Goal: Transaction & Acquisition: Purchase product/service

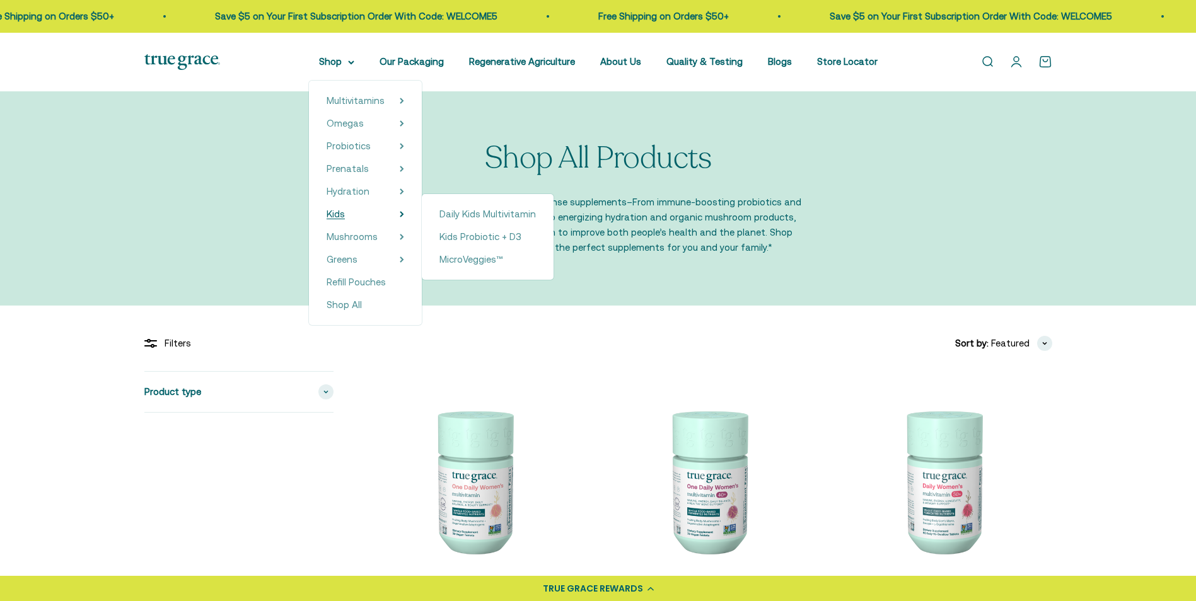
click at [345, 213] on span "Kids" at bounding box center [336, 214] width 18 height 11
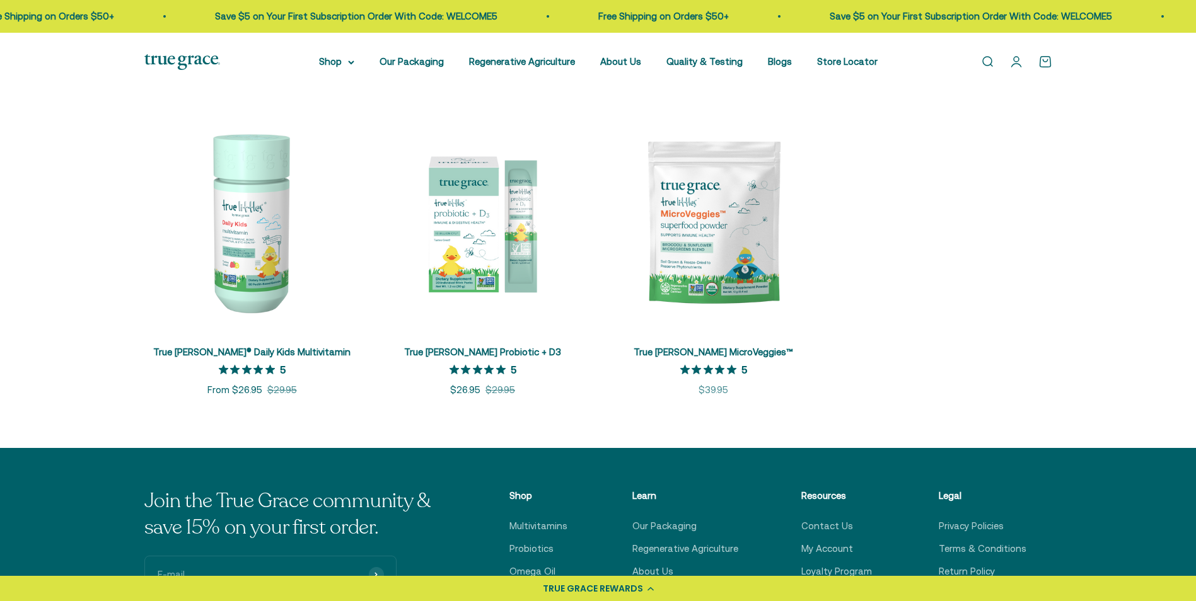
scroll to position [252, 0]
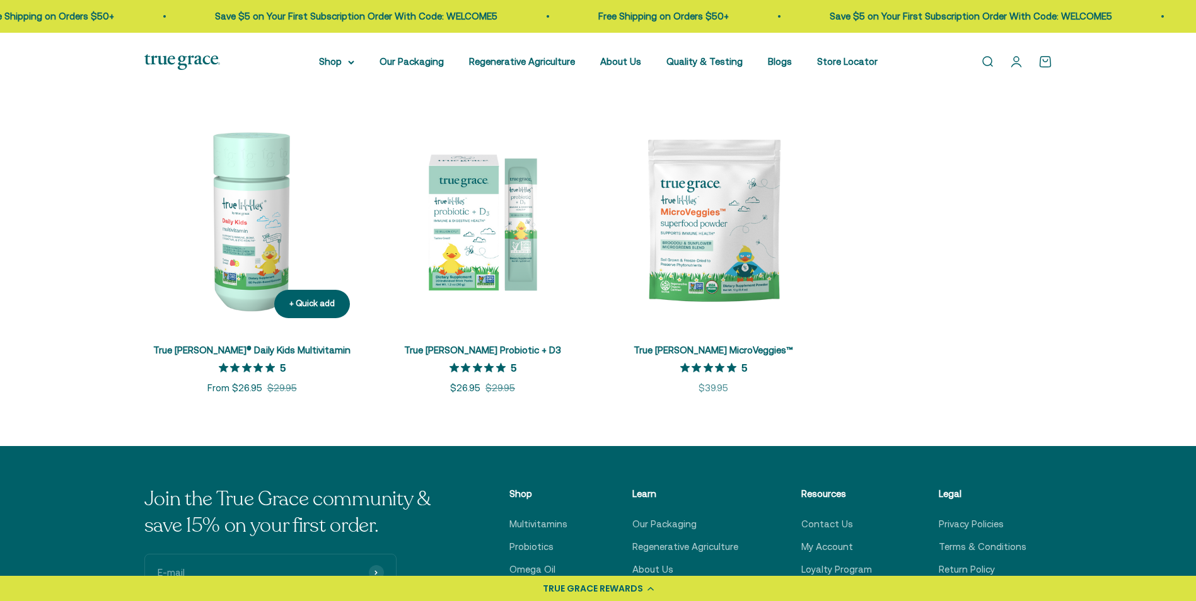
click at [223, 239] on img at bounding box center [252, 221] width 216 height 216
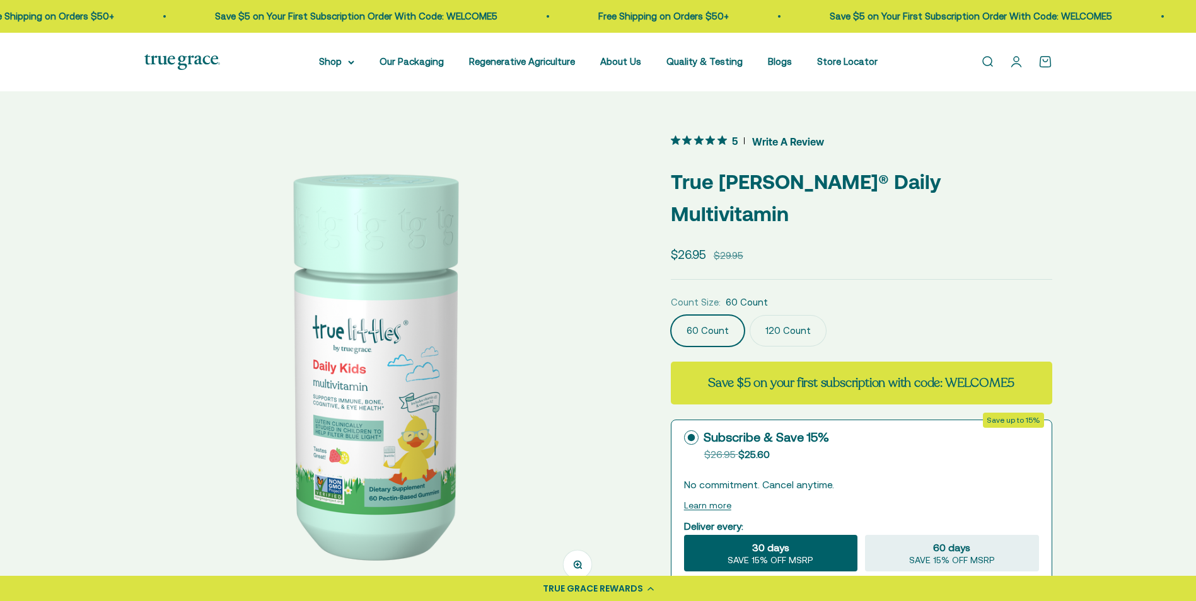
click at [533, 398] on img at bounding box center [377, 365] width 466 height 466
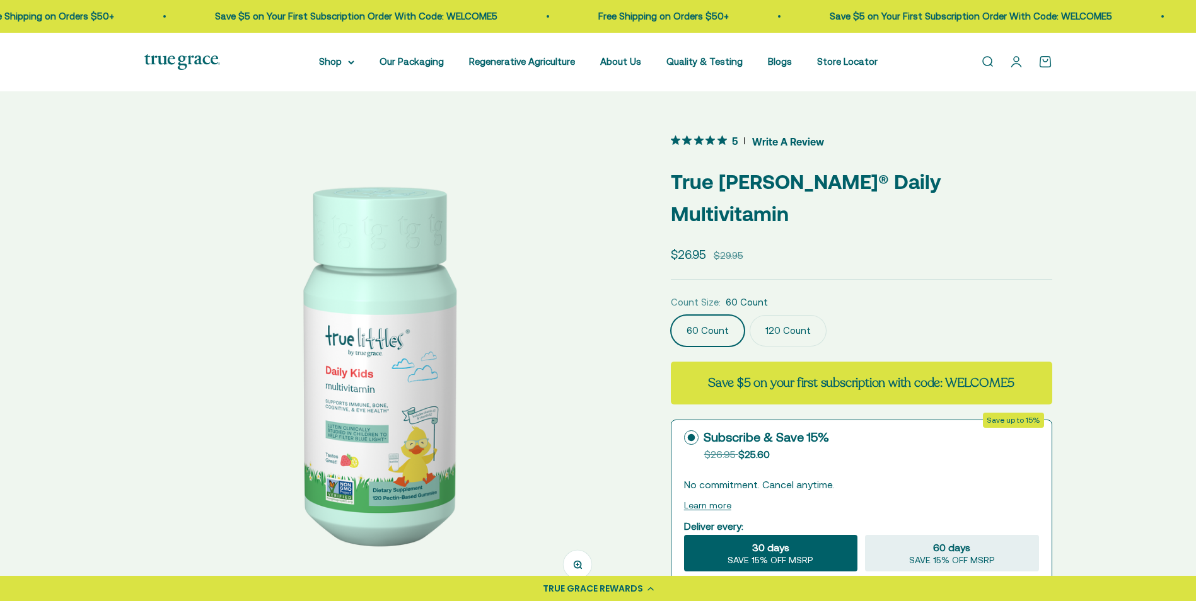
click at [533, 398] on img at bounding box center [377, 365] width 466 height 466
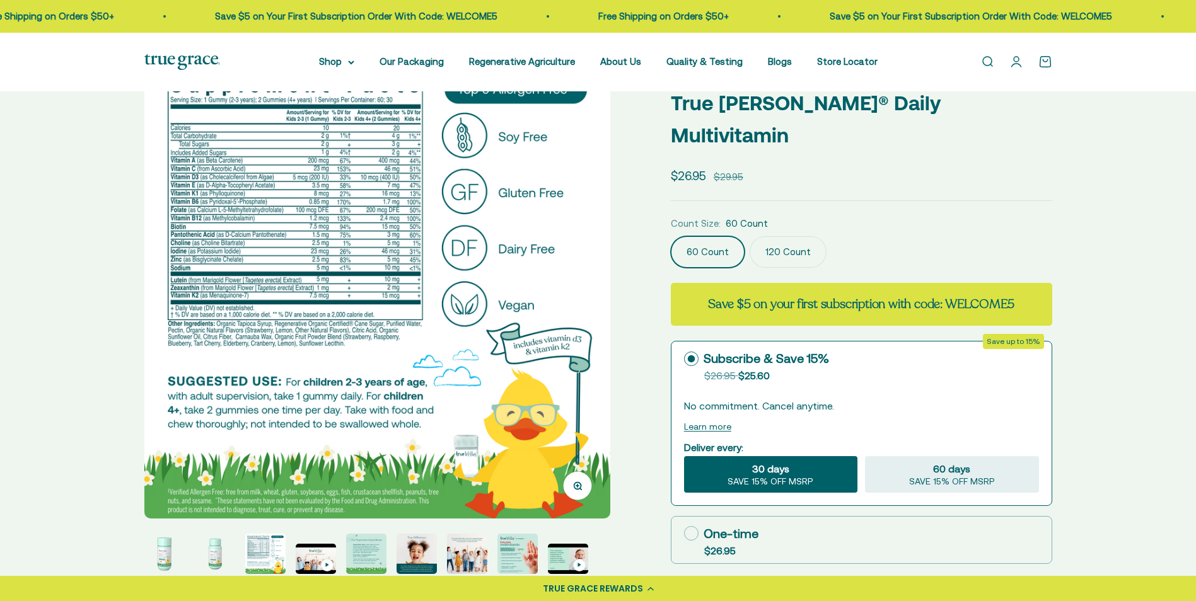
scroll to position [63, 0]
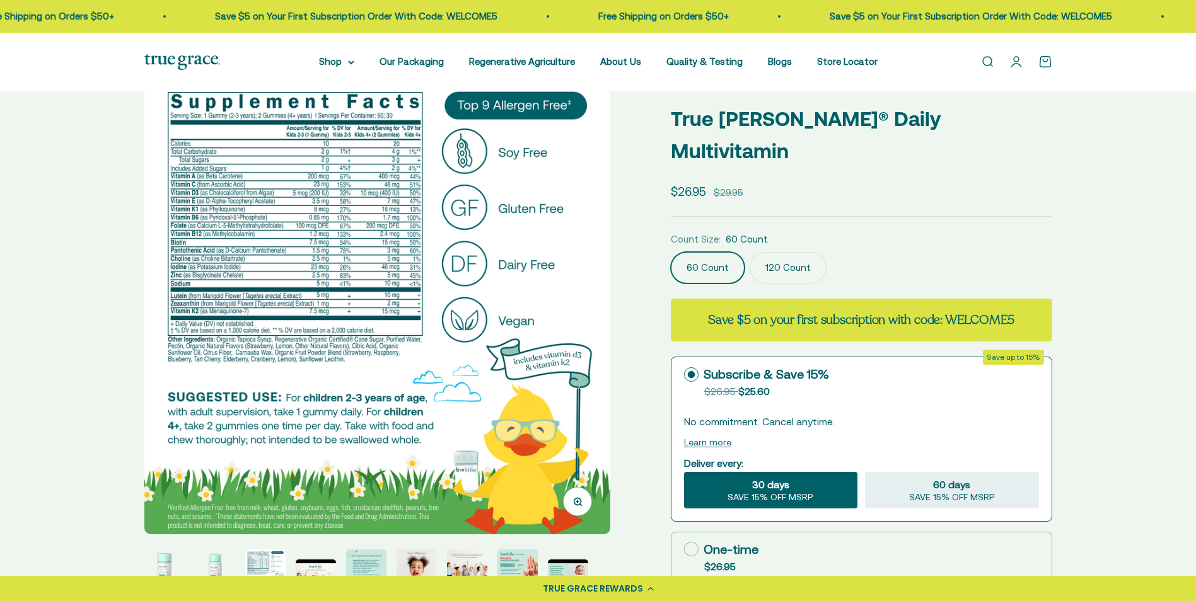
click at [601, 332] on img at bounding box center [377, 302] width 466 height 466
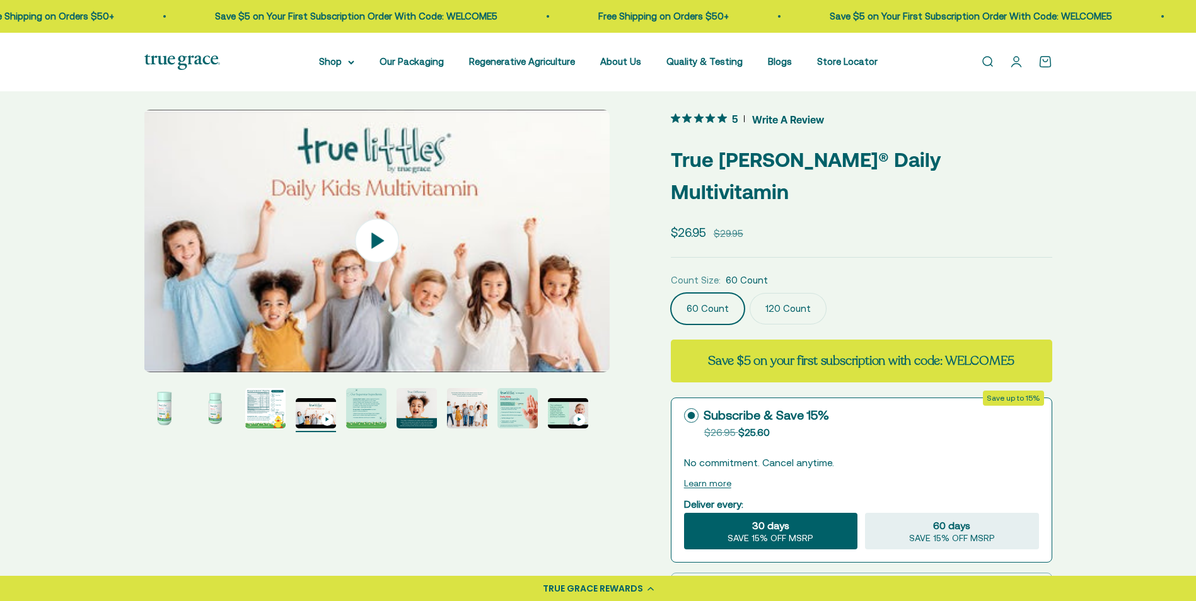
scroll to position [0, 0]
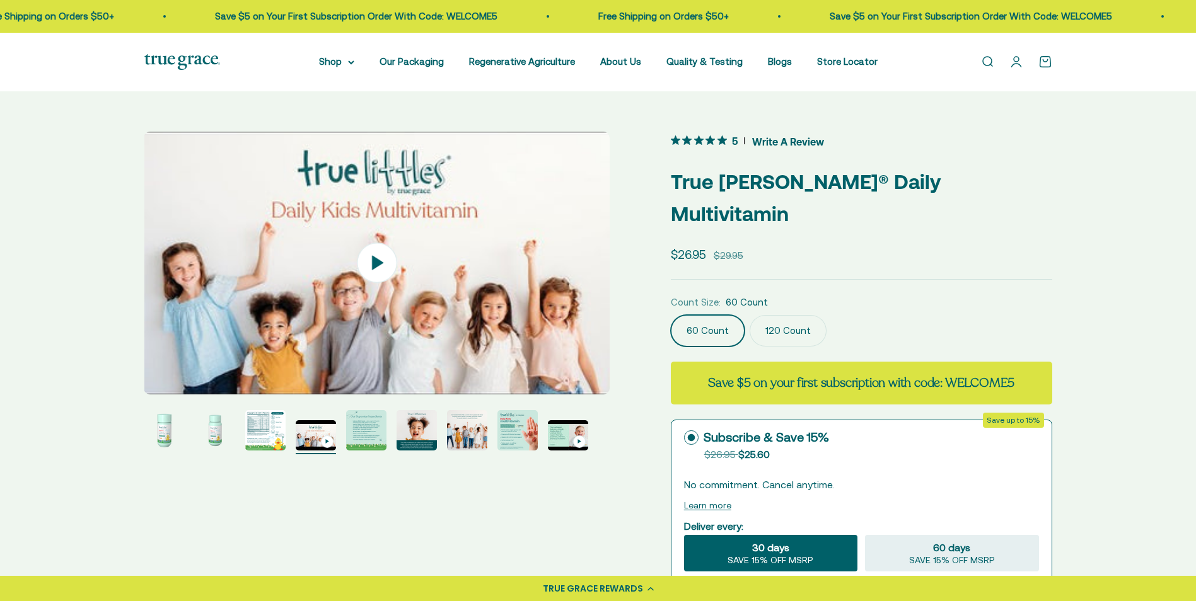
click at [506, 426] on img "Go to item 8" at bounding box center [517, 430] width 40 height 40
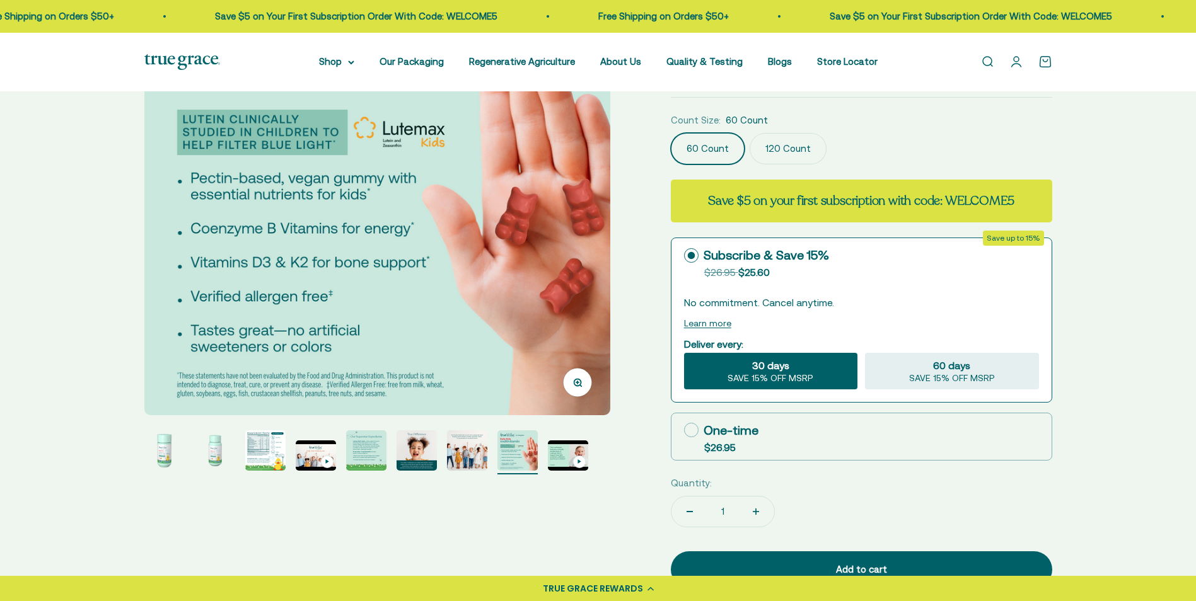
scroll to position [189, 0]
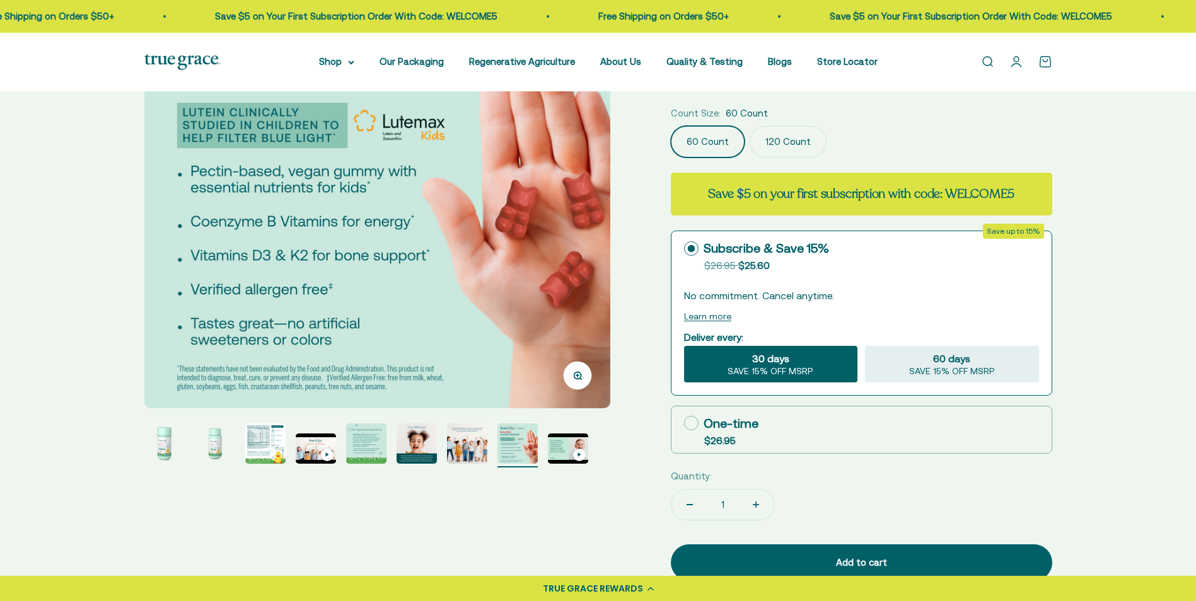
click at [600, 222] on img at bounding box center [377, 176] width 466 height 466
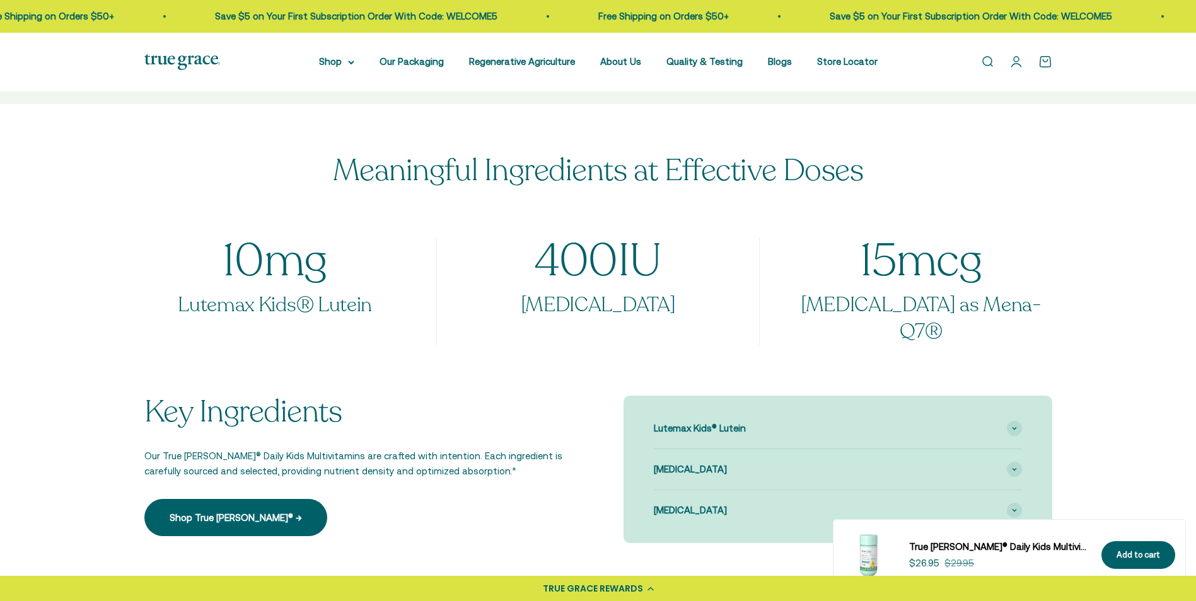
scroll to position [820, 0]
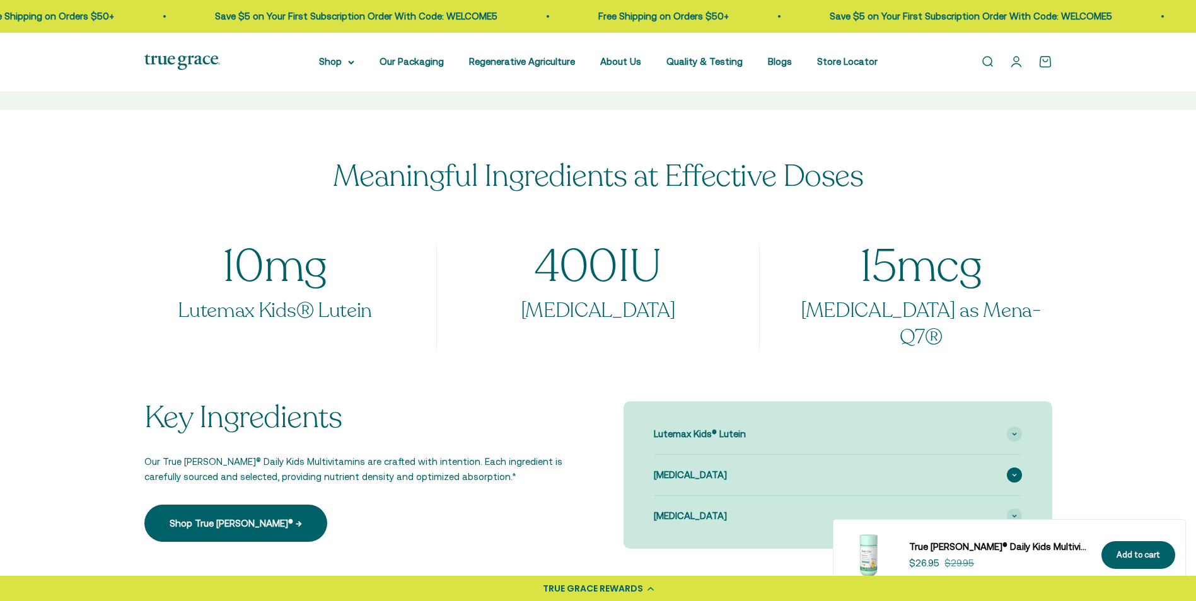
click at [1017, 468] on span at bounding box center [1014, 475] width 15 height 15
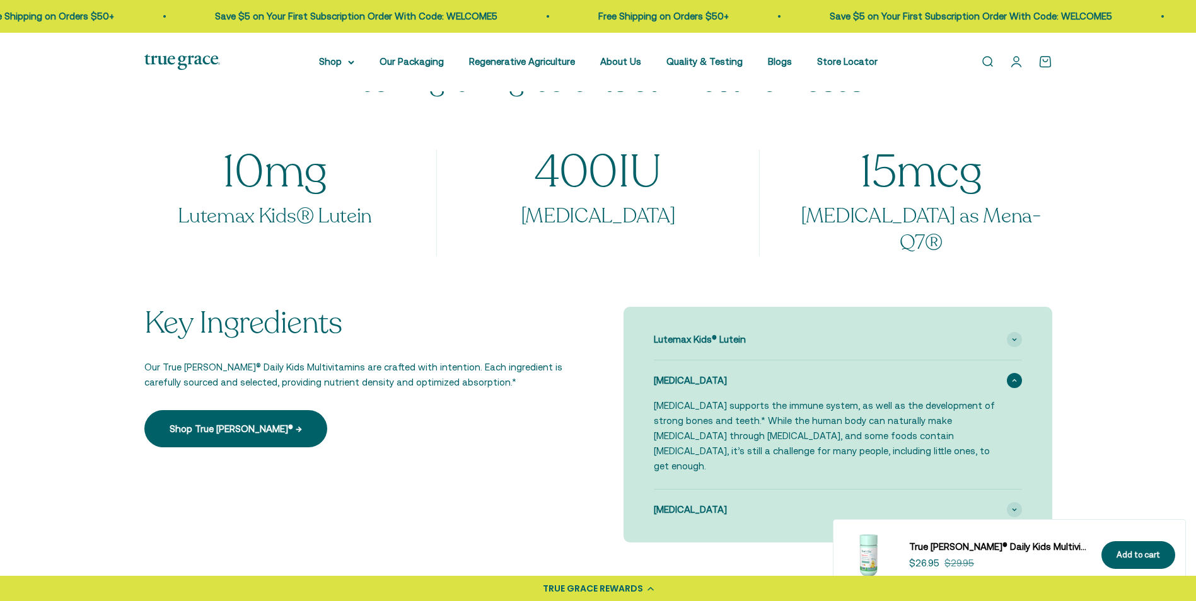
scroll to position [1009, 0]
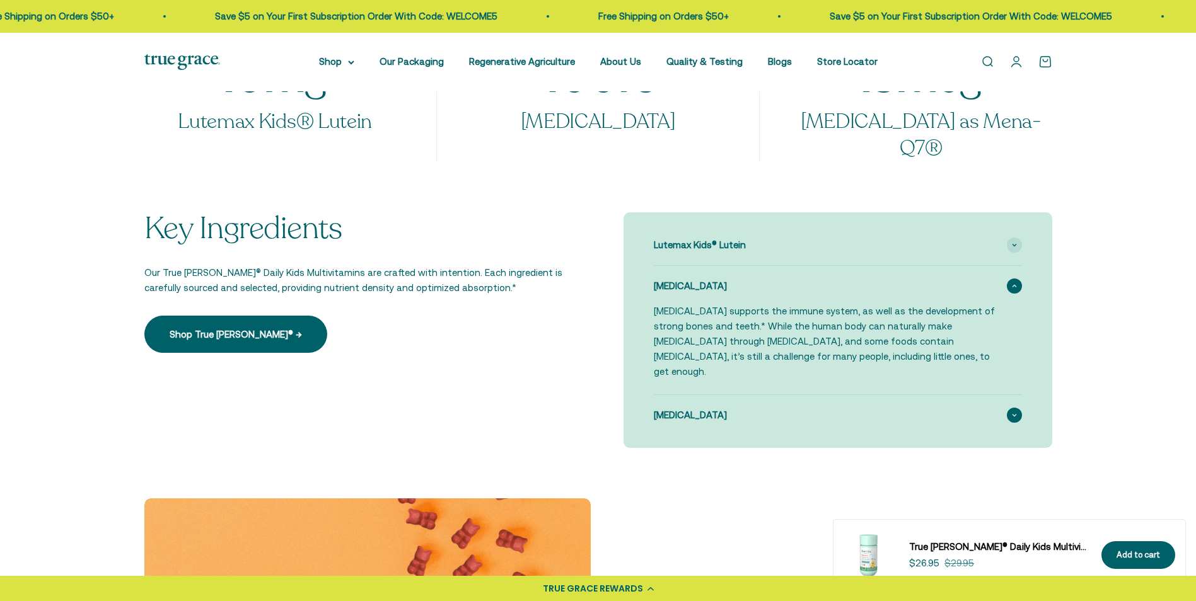
click at [1012, 414] on icon at bounding box center [1014, 416] width 5 height 4
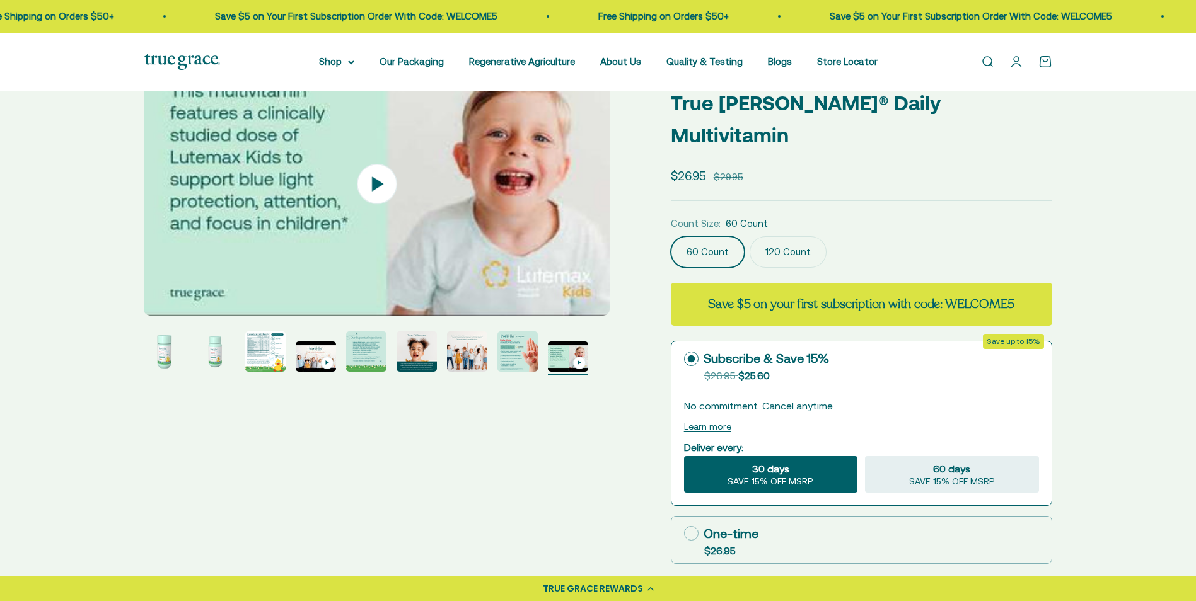
scroll to position [0, 0]
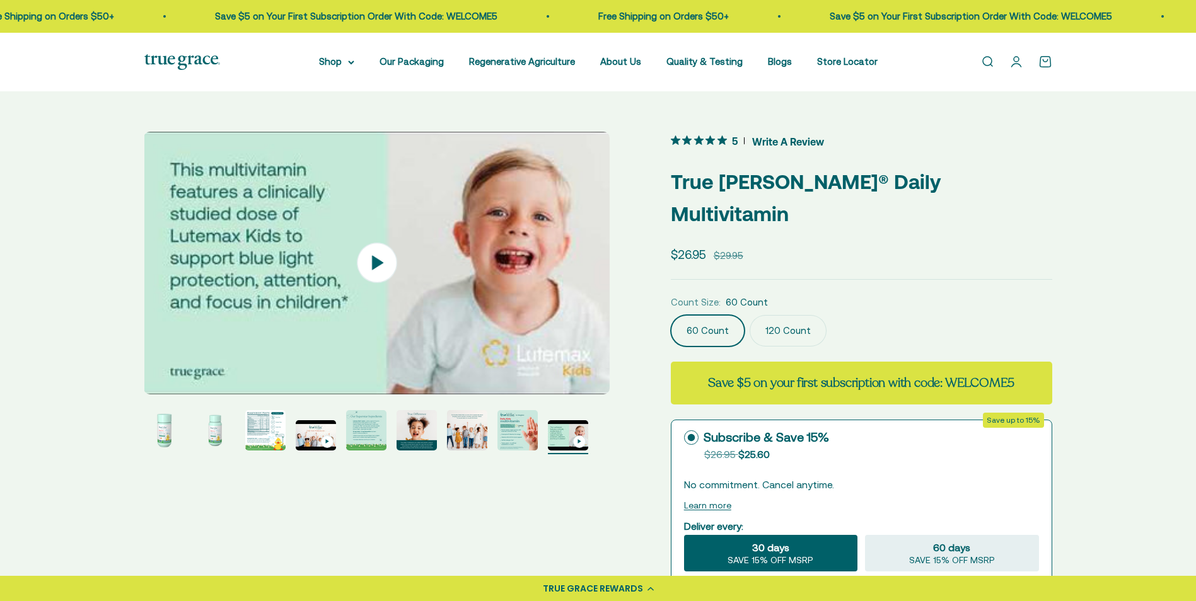
click at [267, 434] on img "Go to item 3" at bounding box center [265, 430] width 40 height 40
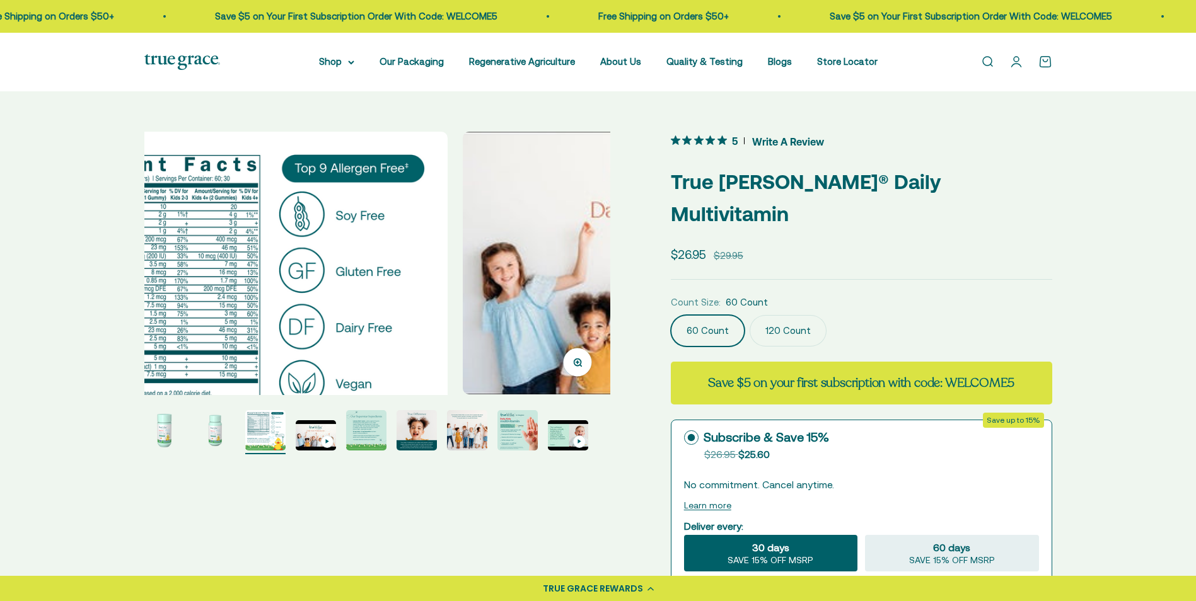
scroll to position [0, 962]
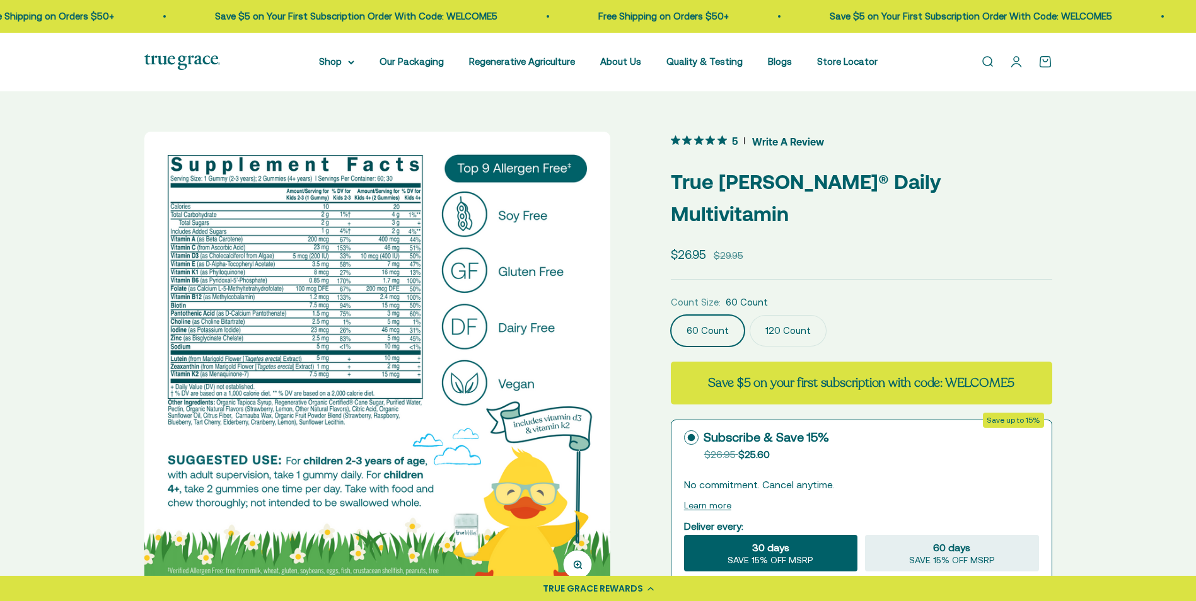
click at [787, 315] on label "120 Count" at bounding box center [788, 331] width 77 height 32
click at [671, 315] on input "120 Count" at bounding box center [670, 315] width 1 height 1
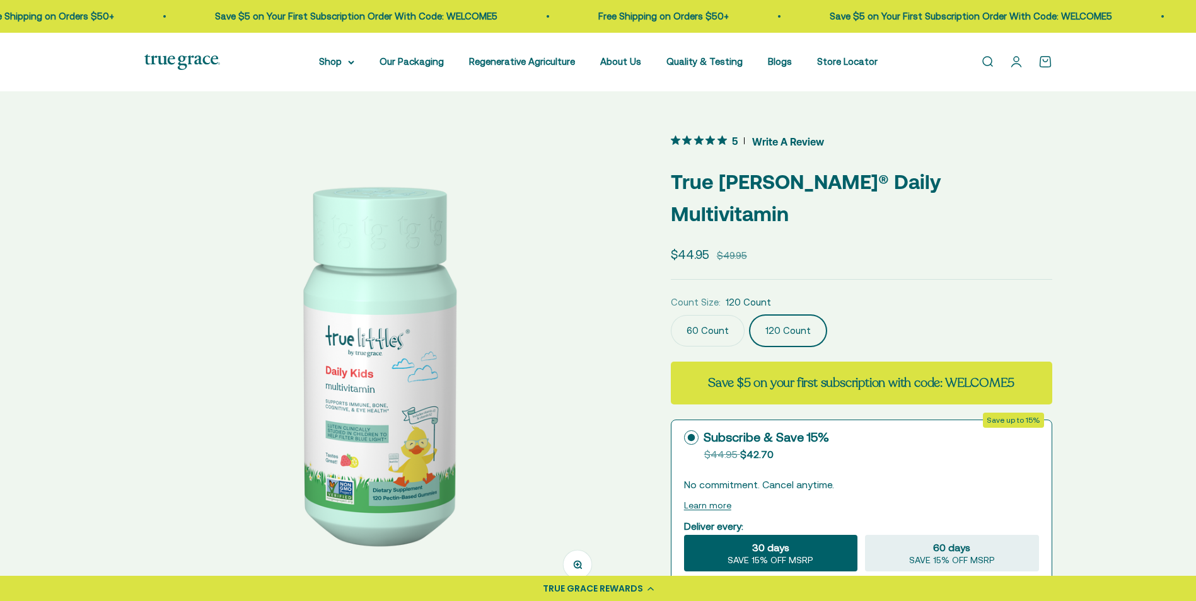
click at [704, 315] on label "60 Count" at bounding box center [708, 331] width 74 height 32
click at [671, 315] on input "60 Count" at bounding box center [670, 315] width 1 height 1
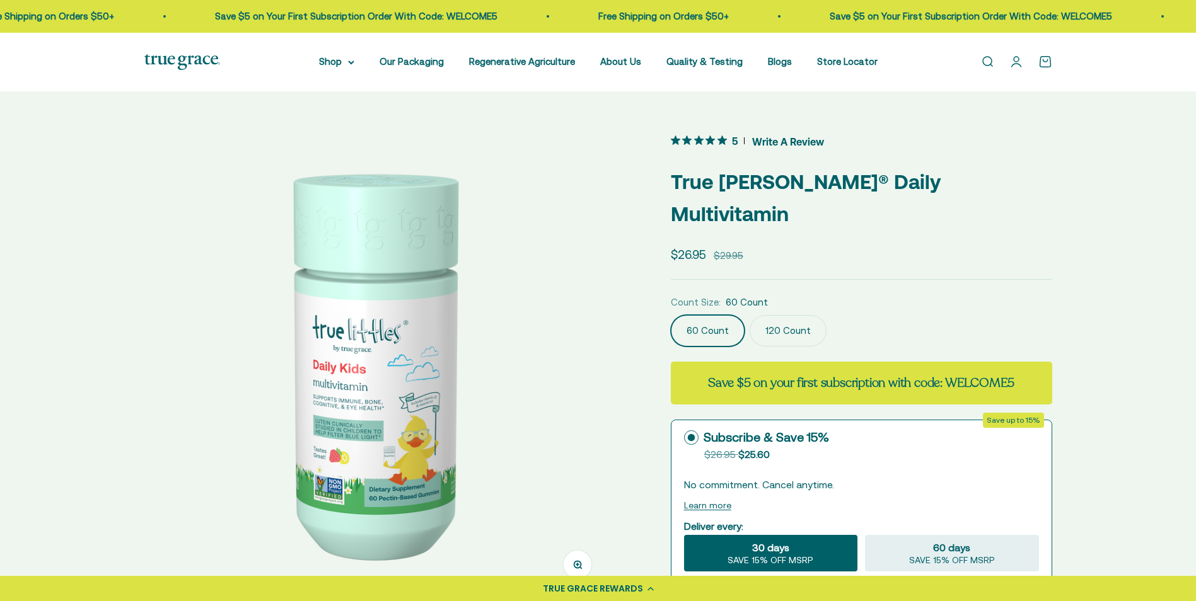
click at [783, 315] on label "120 Count" at bounding box center [788, 331] width 77 height 32
click at [671, 315] on input "120 Count" at bounding box center [670, 315] width 1 height 1
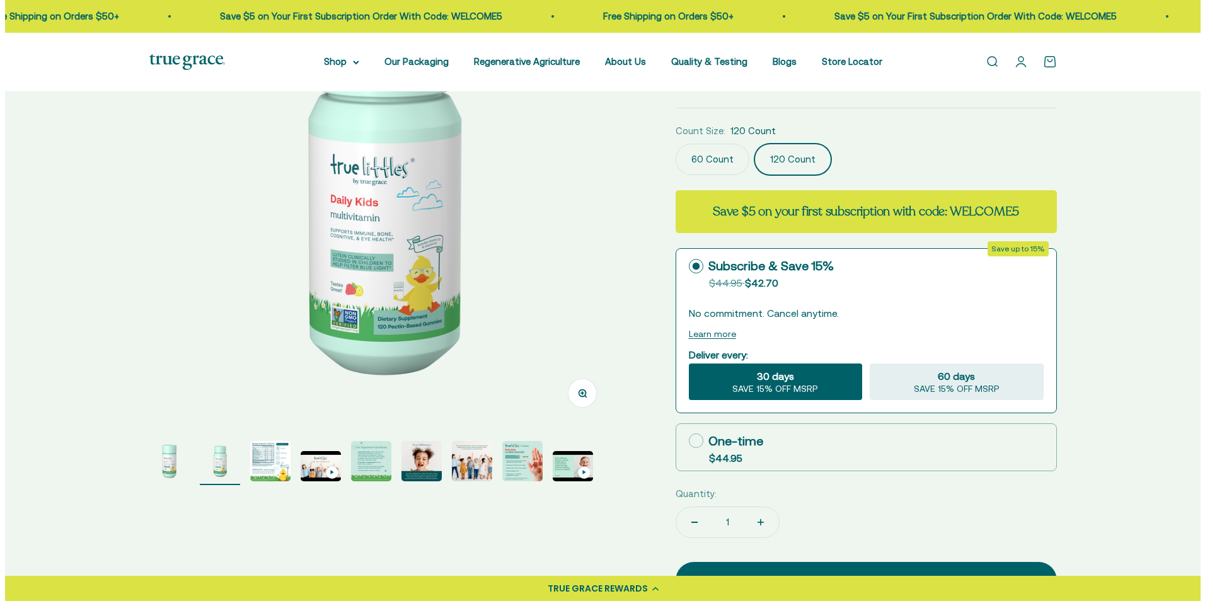
scroll to position [189, 0]
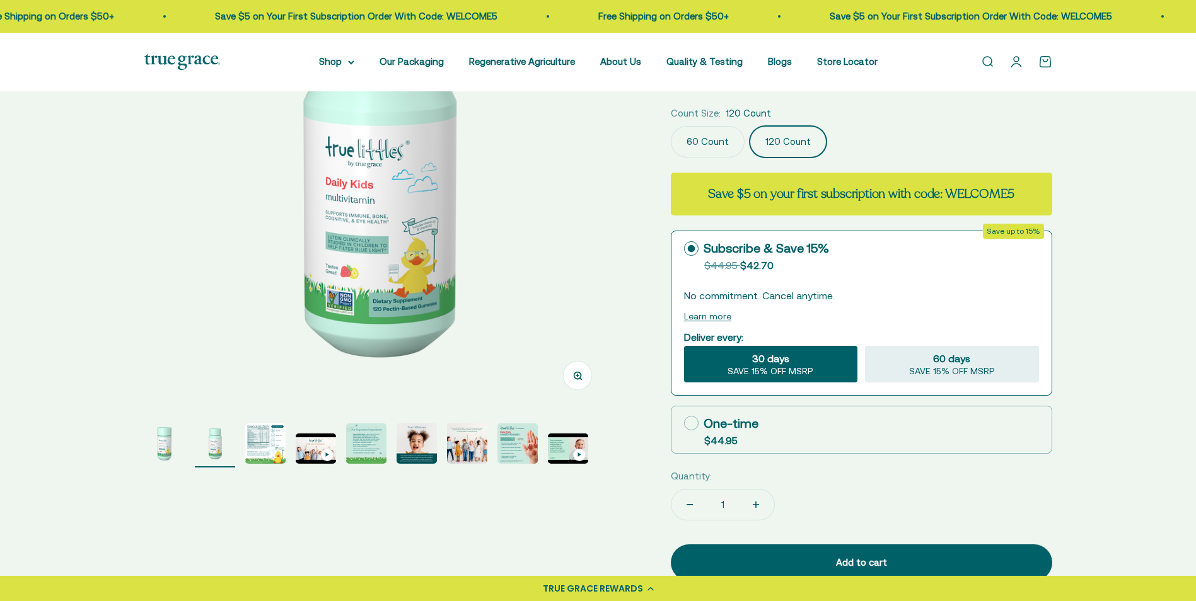
click at [828, 407] on label "One-time $44.95" at bounding box center [861, 430] width 380 height 47
click at [684, 423] on input "One-time $44.95" at bounding box center [683, 423] width 1 height 1
radio input "true"
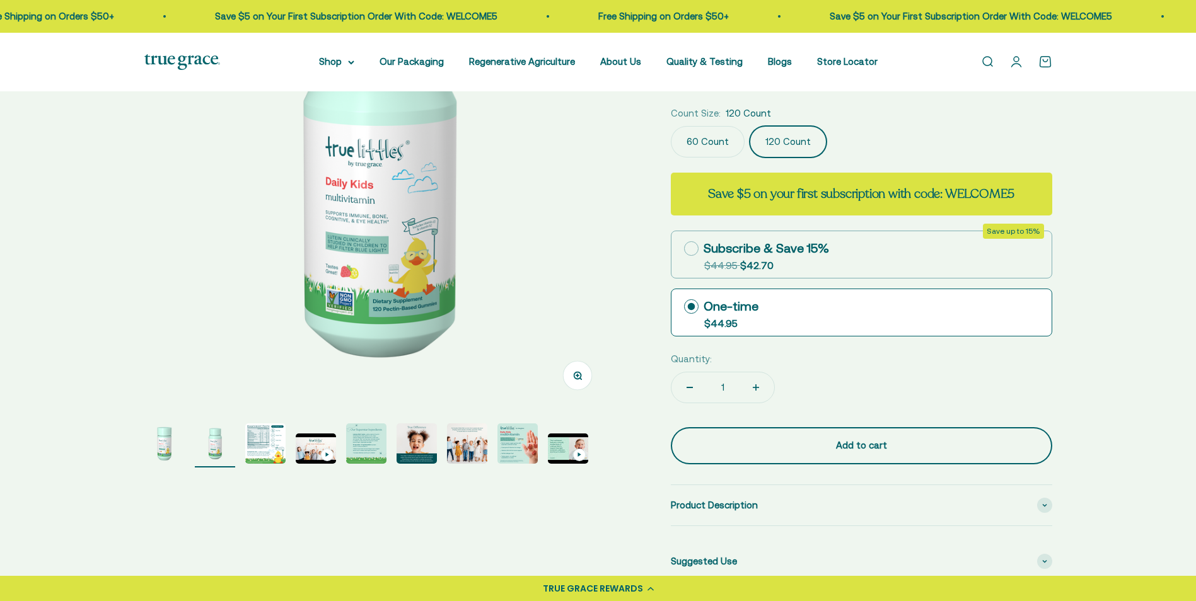
click at [881, 438] on div "Add to cart" at bounding box center [861, 445] width 331 height 15
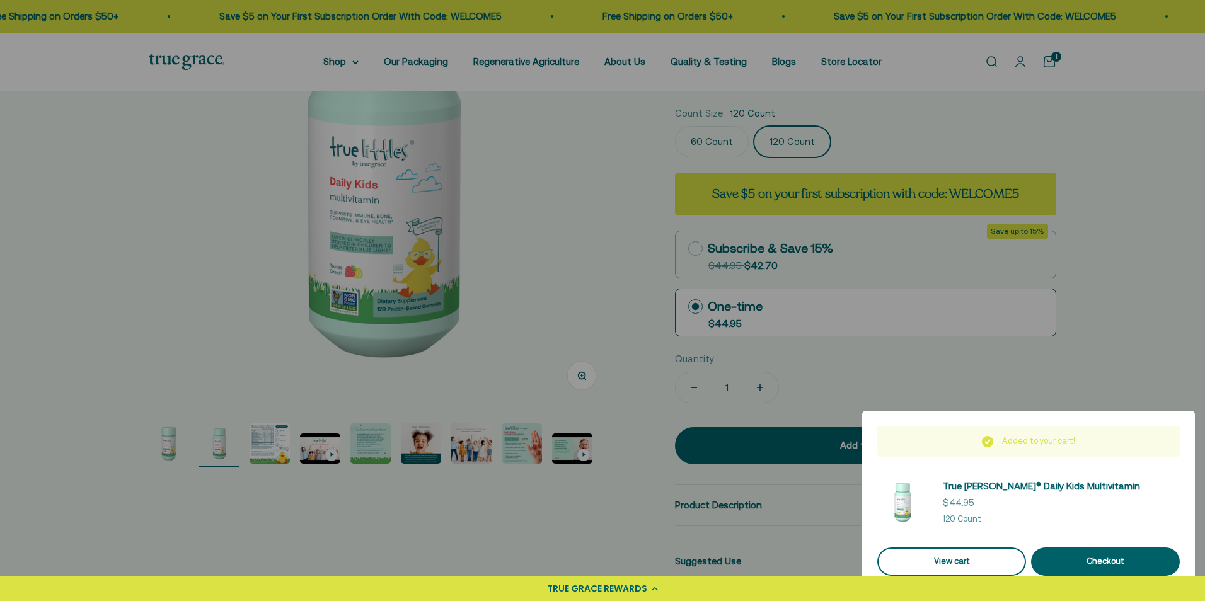
click at [964, 563] on link "View cart" at bounding box center [952, 562] width 149 height 28
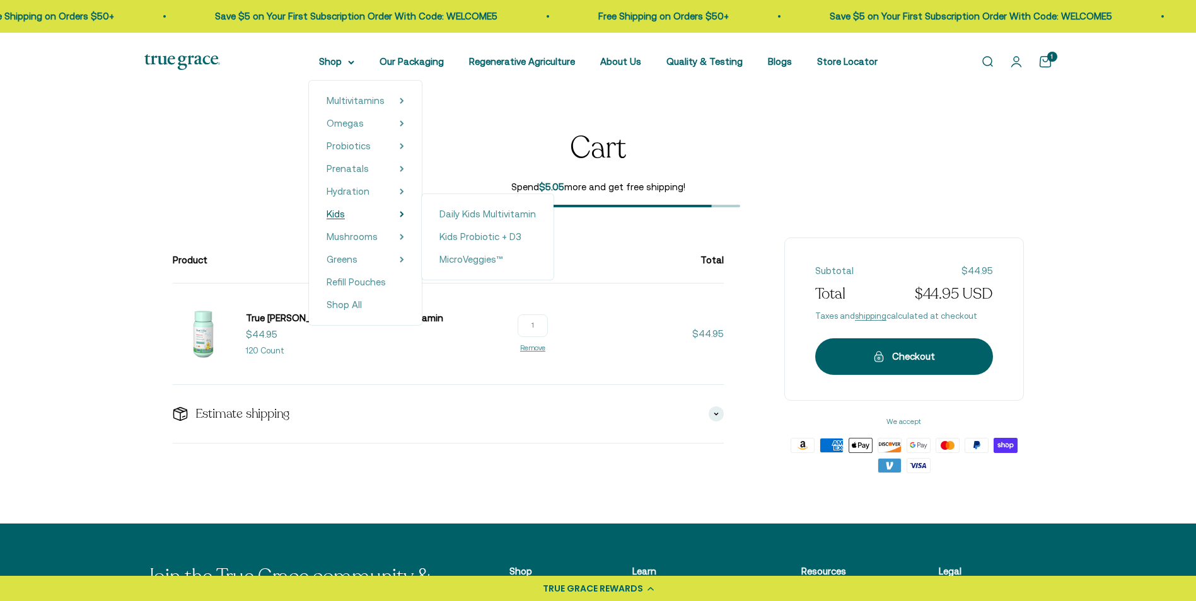
click at [345, 214] on span "Kids" at bounding box center [336, 214] width 18 height 11
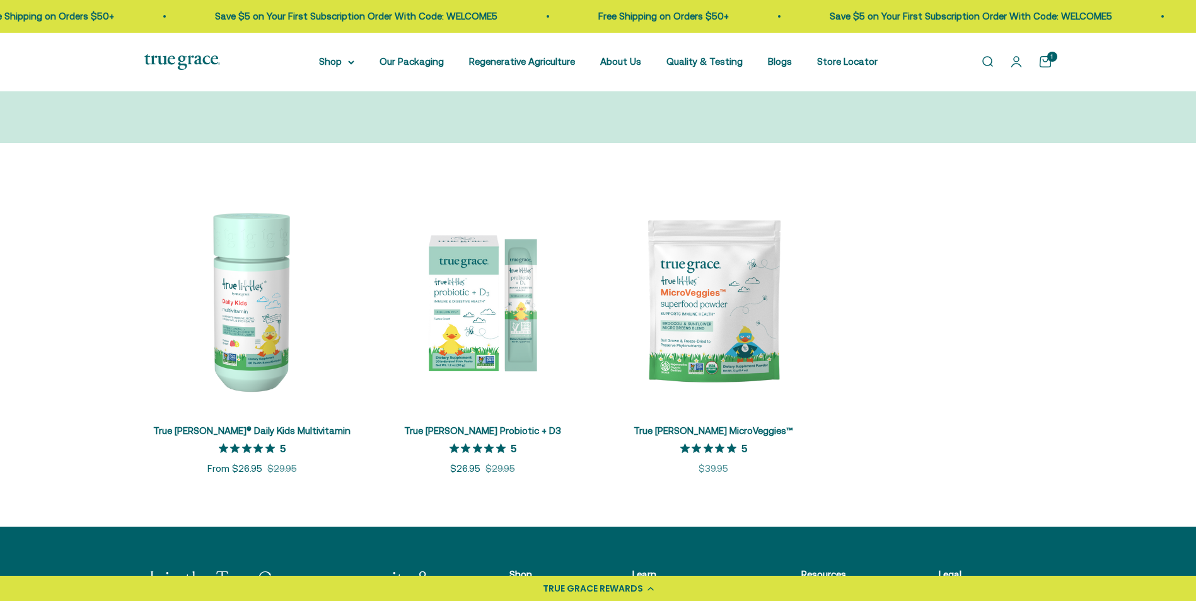
scroll to position [189, 0]
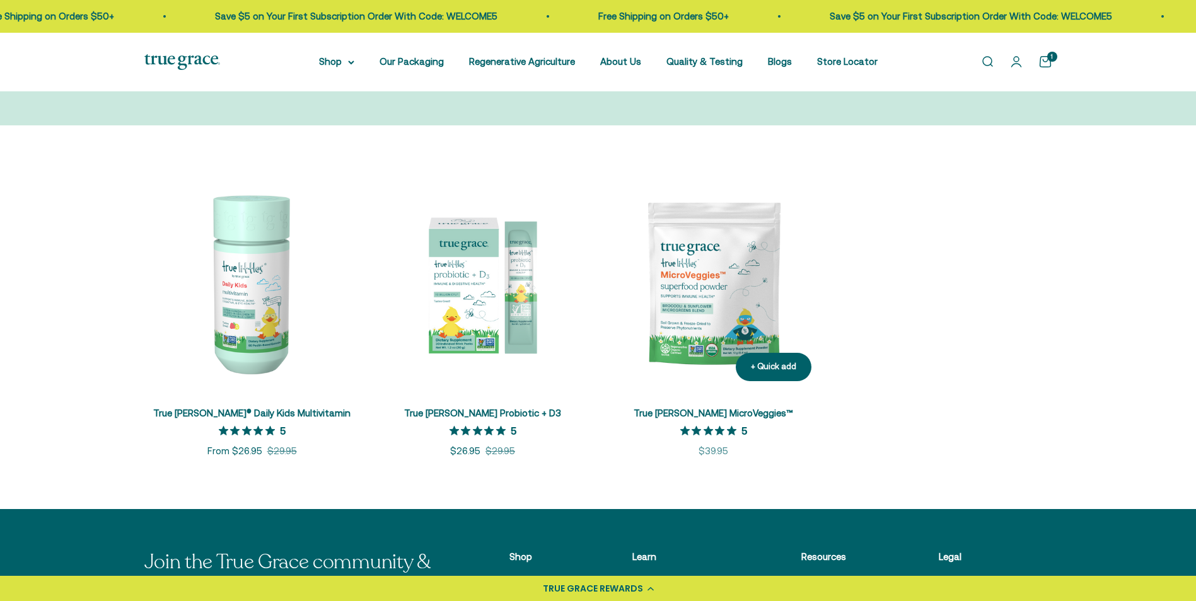
click at [735, 279] on img at bounding box center [714, 284] width 216 height 216
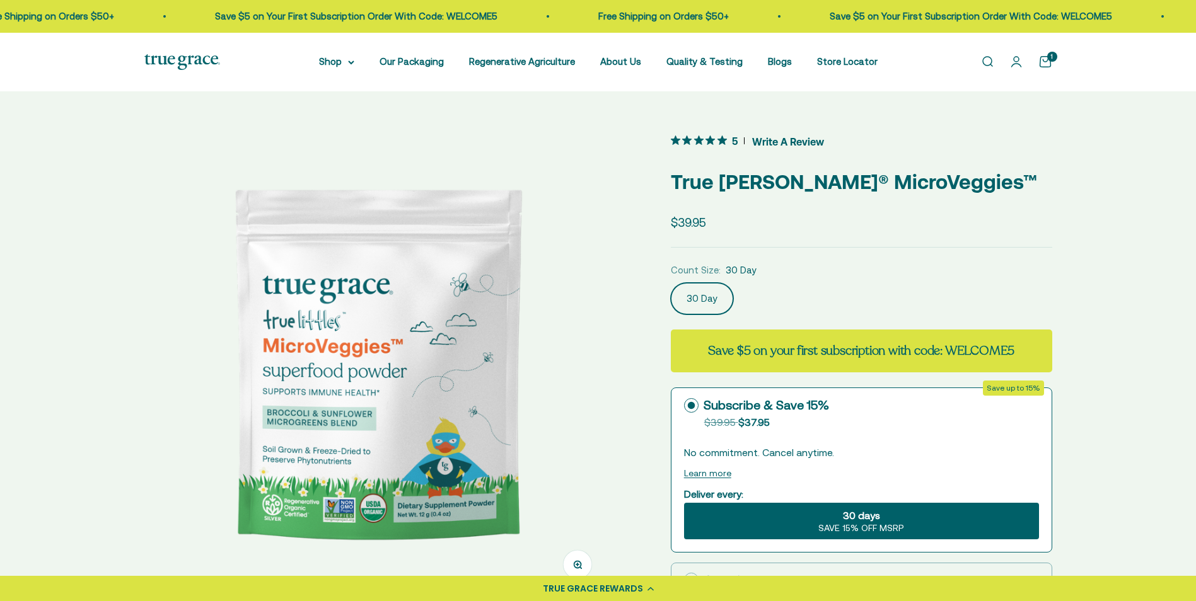
click at [528, 384] on img at bounding box center [377, 365] width 466 height 466
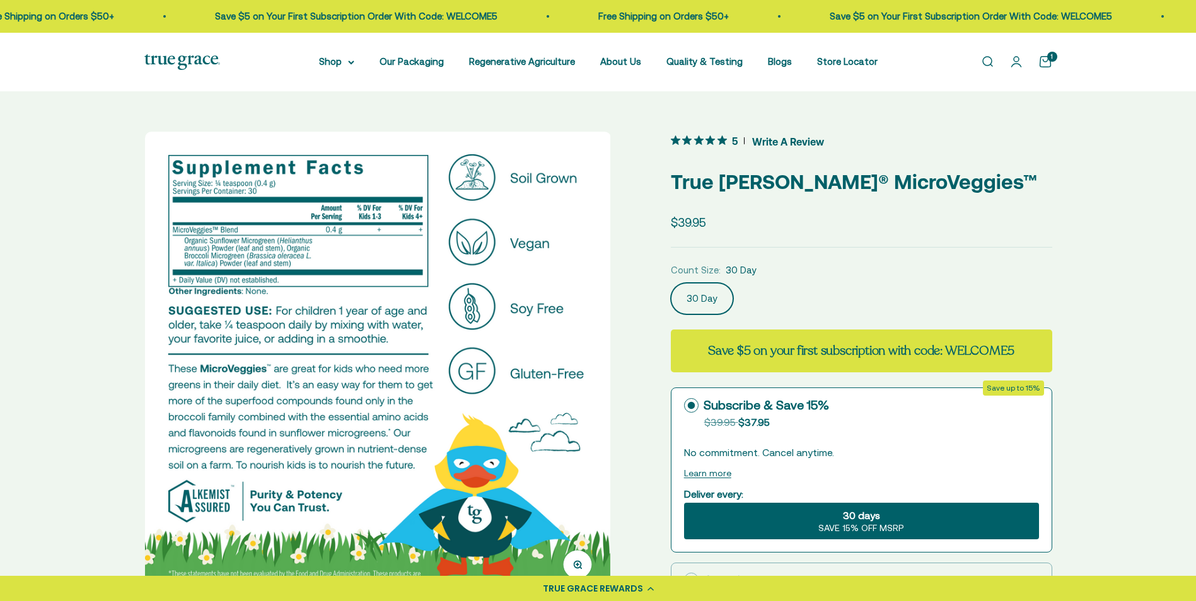
scroll to position [0, 481]
click at [596, 371] on img at bounding box center [377, 365] width 466 height 466
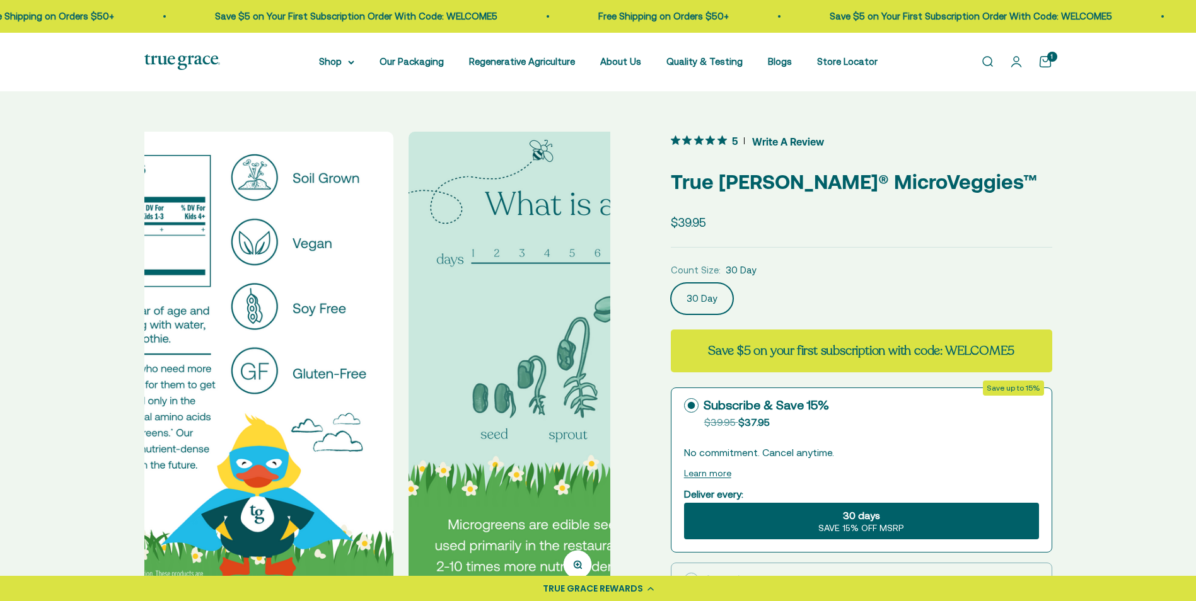
scroll to position [0, 962]
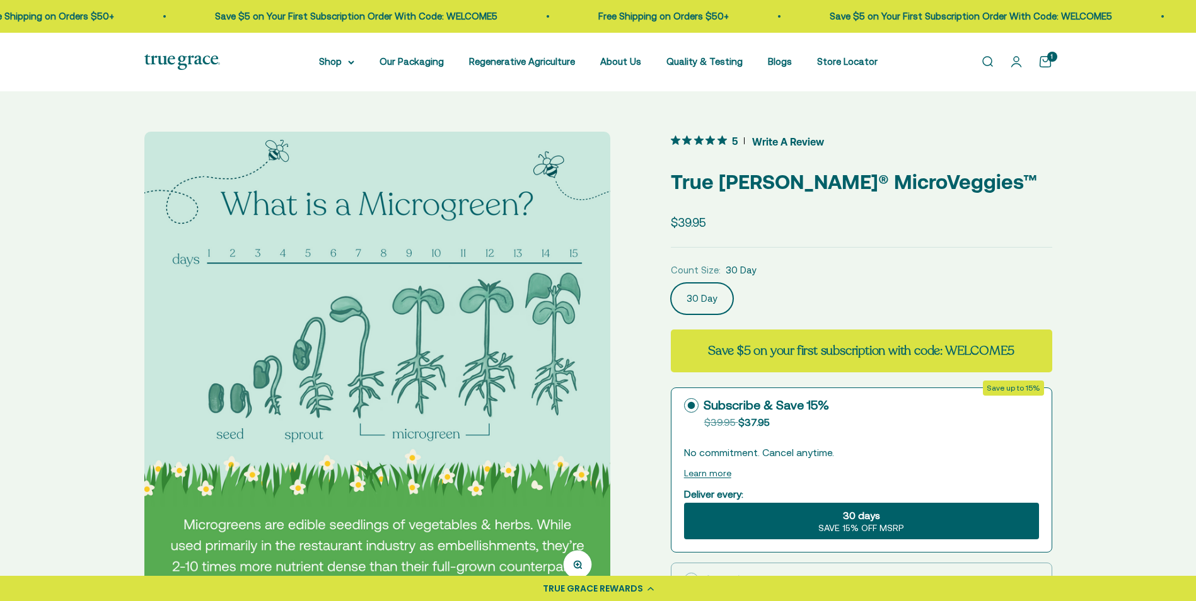
click at [613, 357] on div "Zoom Go to item 1 Go to item 2 Go to item 3 Go to item 4 Go to item 5 Go to ite…" at bounding box center [598, 494] width 908 height 725
click at [603, 359] on img at bounding box center [377, 365] width 466 height 466
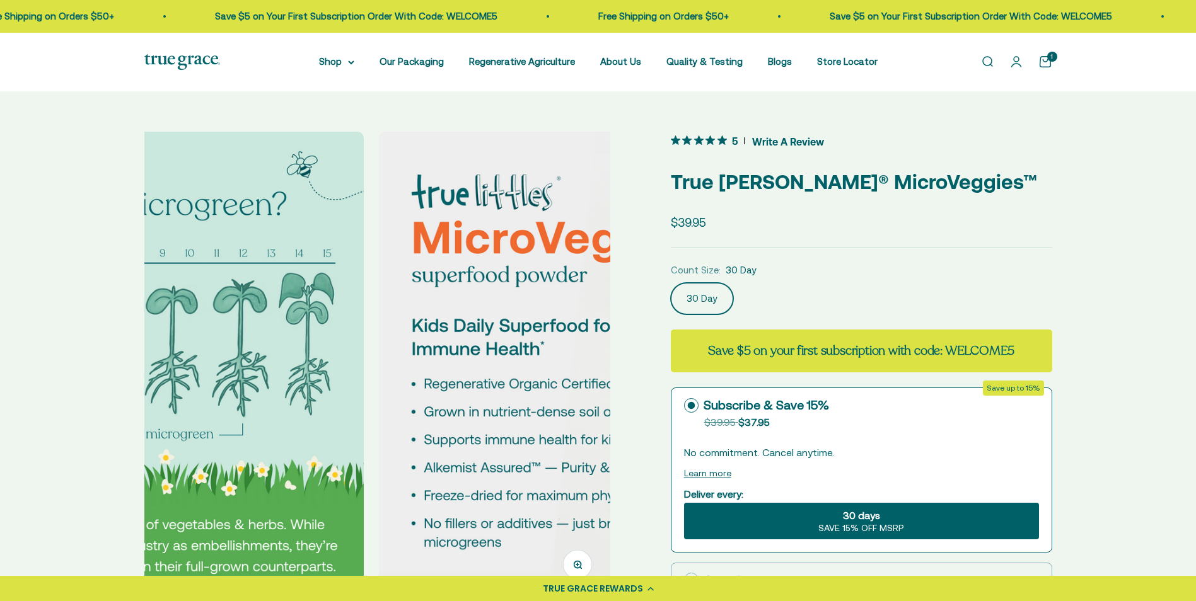
scroll to position [0, 1444]
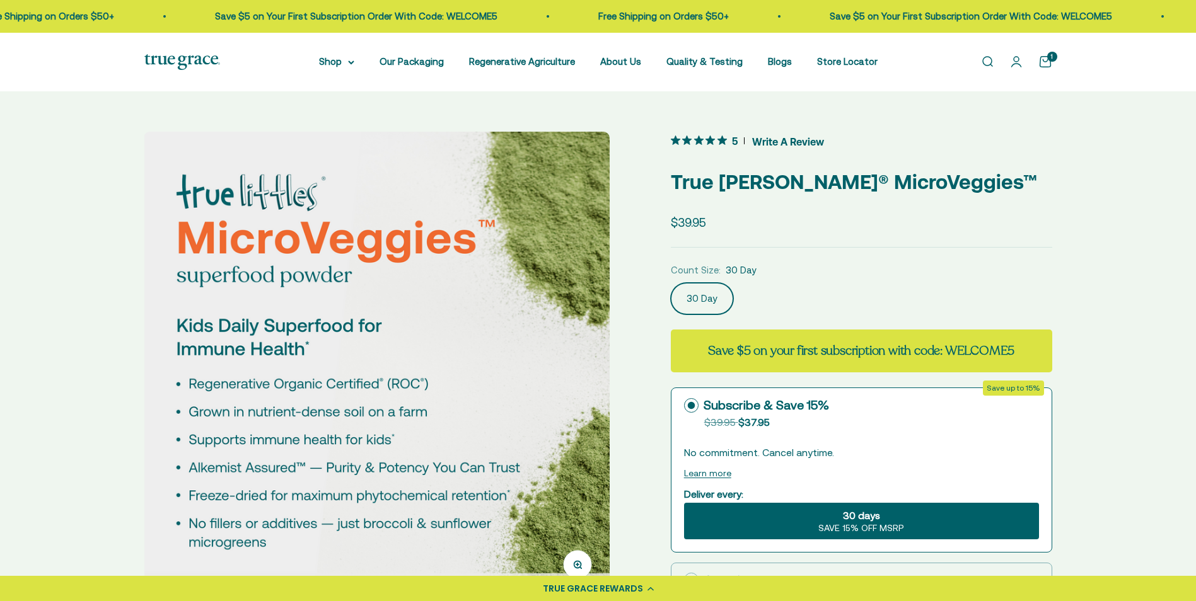
click at [601, 360] on img at bounding box center [377, 365] width 466 height 466
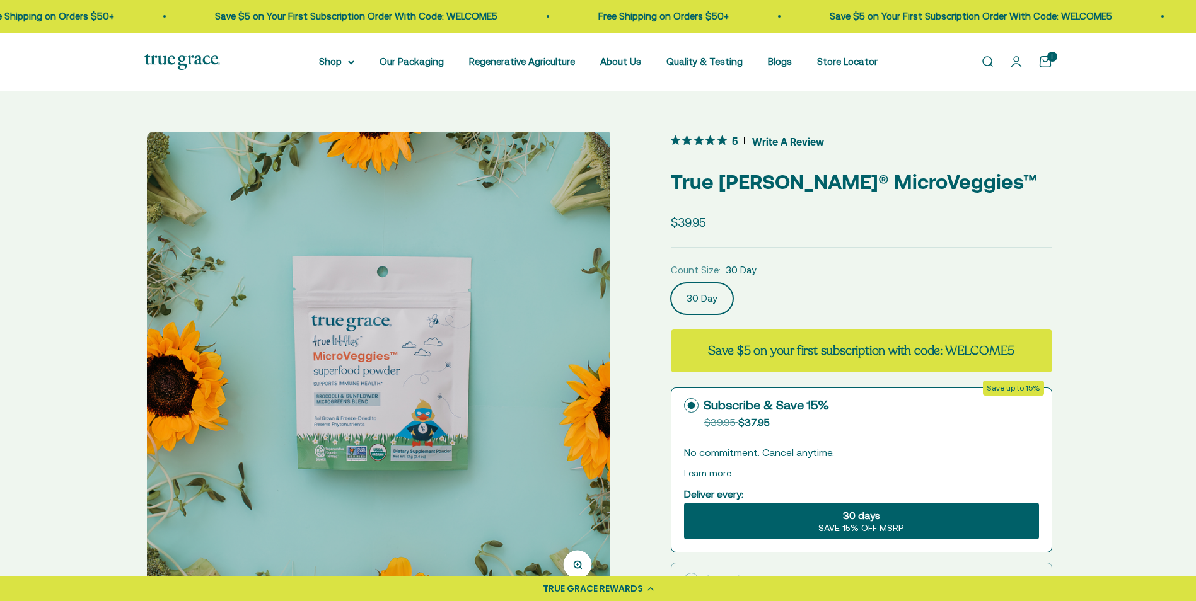
scroll to position [0, 1925]
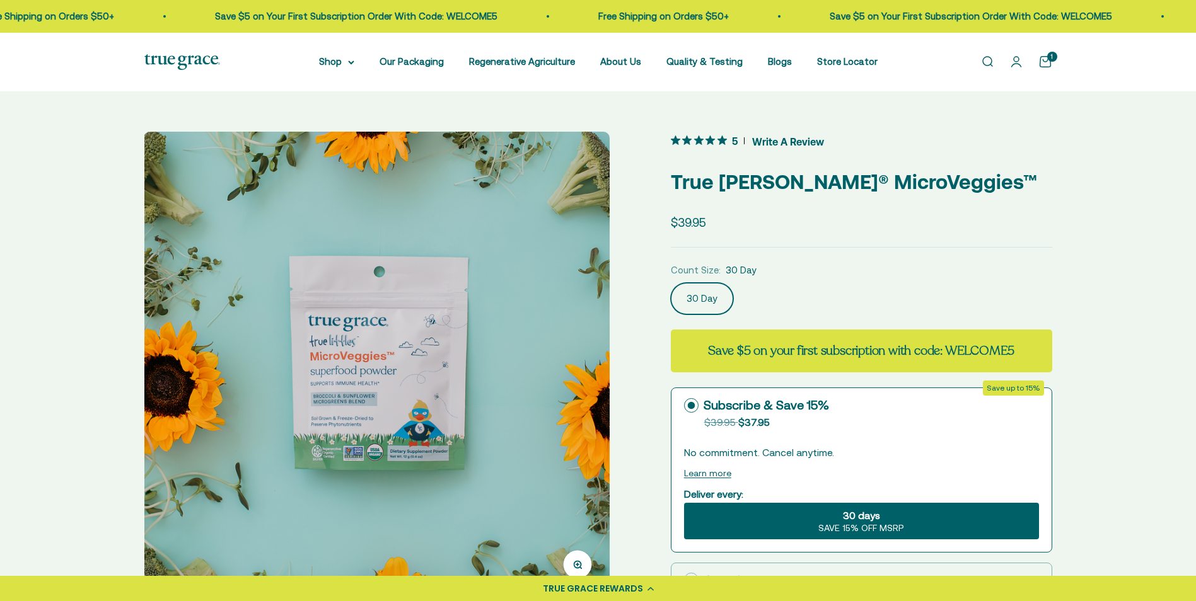
click at [603, 360] on img at bounding box center [377, 365] width 466 height 466
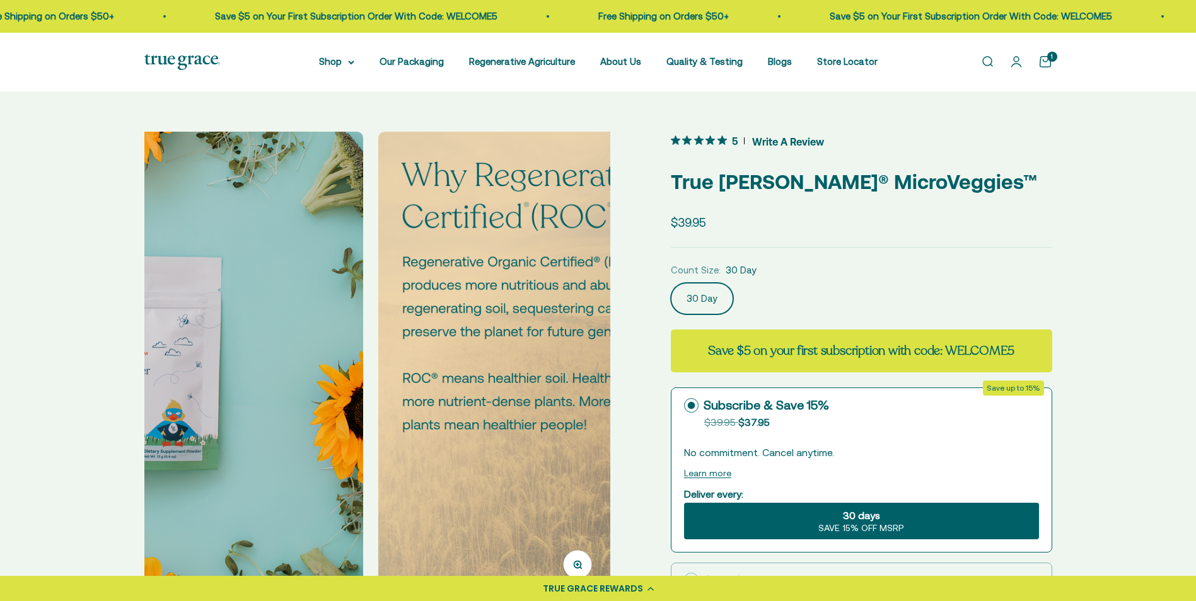
scroll to position [0, 2406]
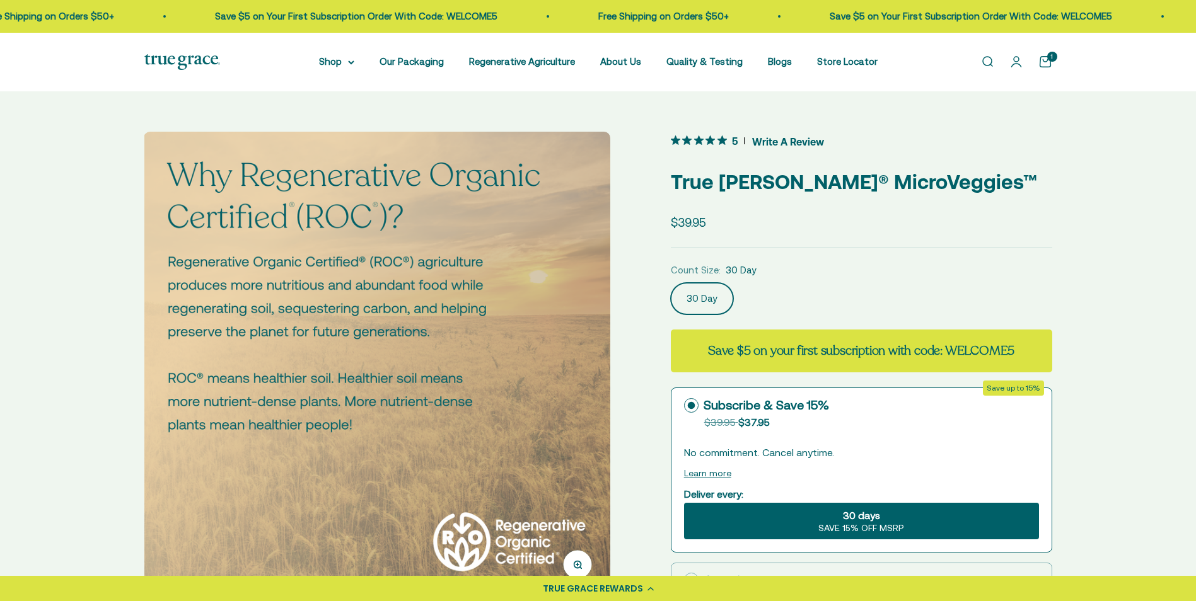
click at [603, 360] on img at bounding box center [377, 365] width 466 height 466
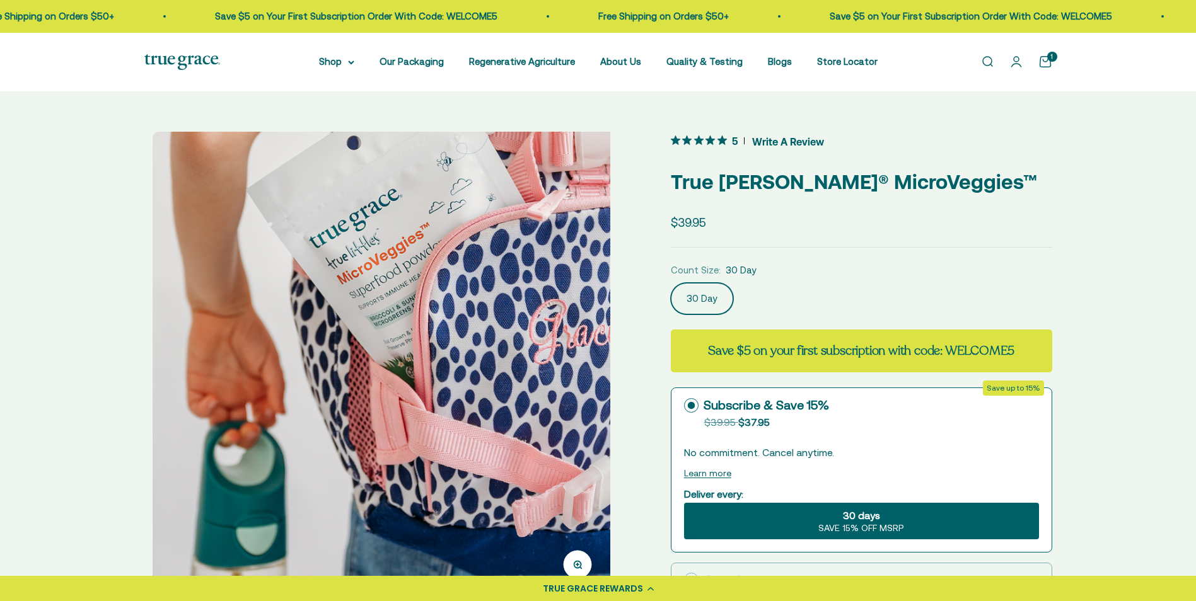
scroll to position [0, 2887]
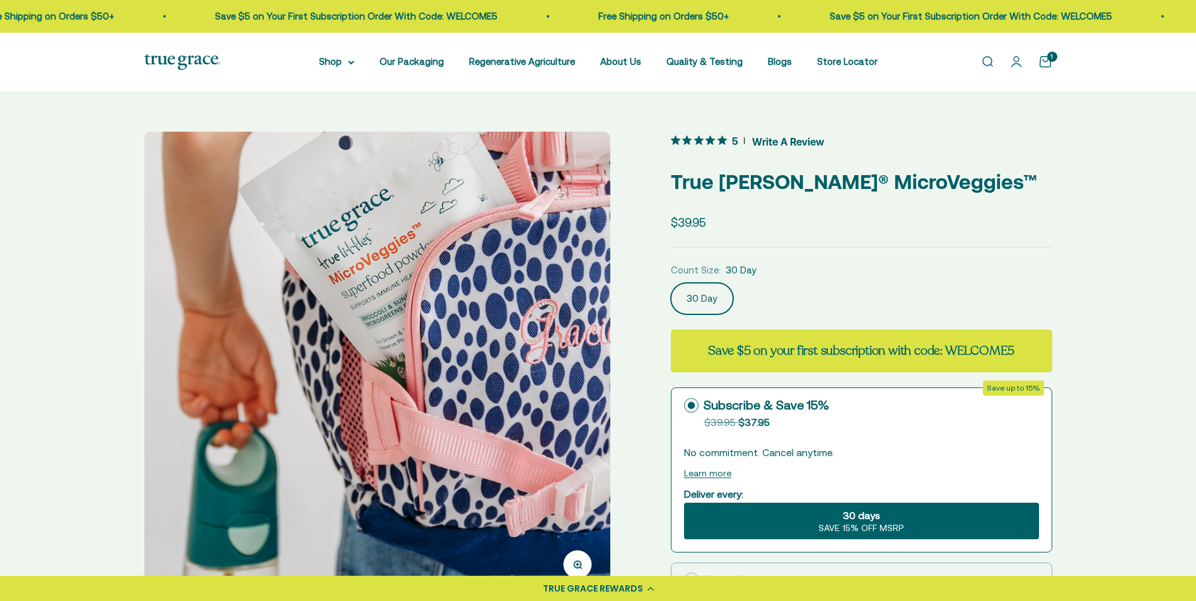
click at [603, 360] on img at bounding box center [377, 365] width 466 height 466
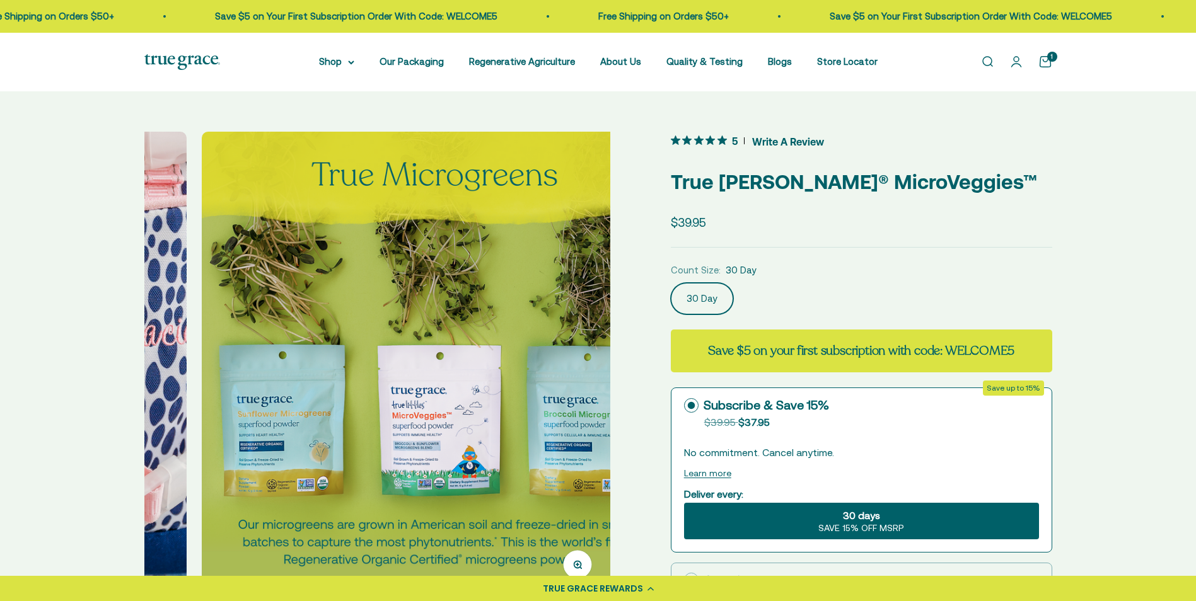
scroll to position [0, 3368]
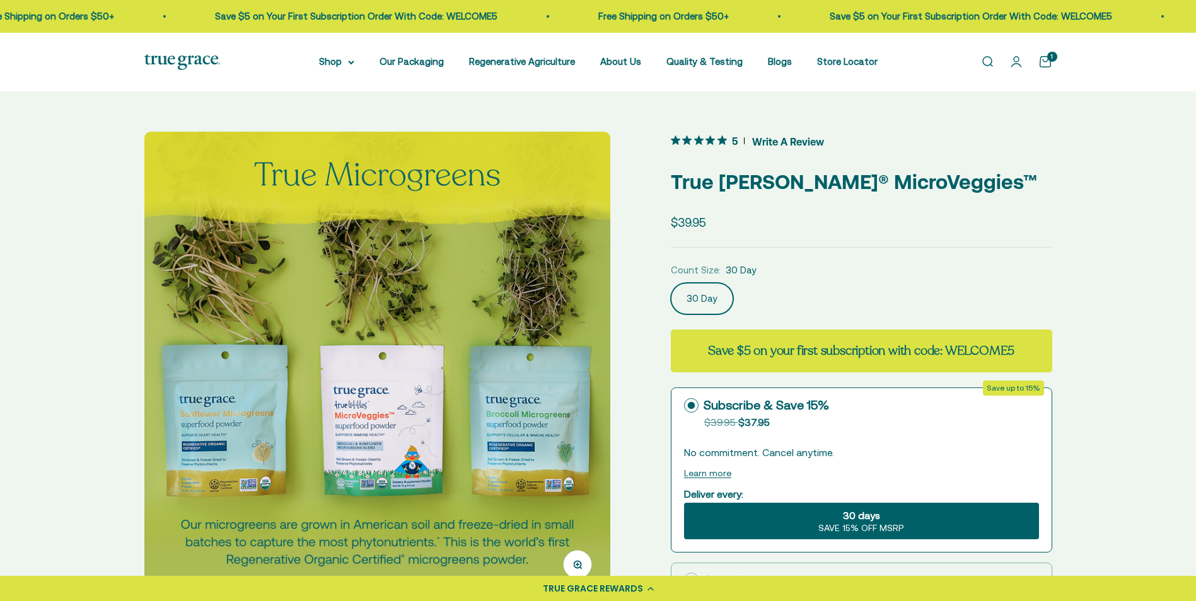
click at [603, 360] on img at bounding box center [377, 365] width 466 height 466
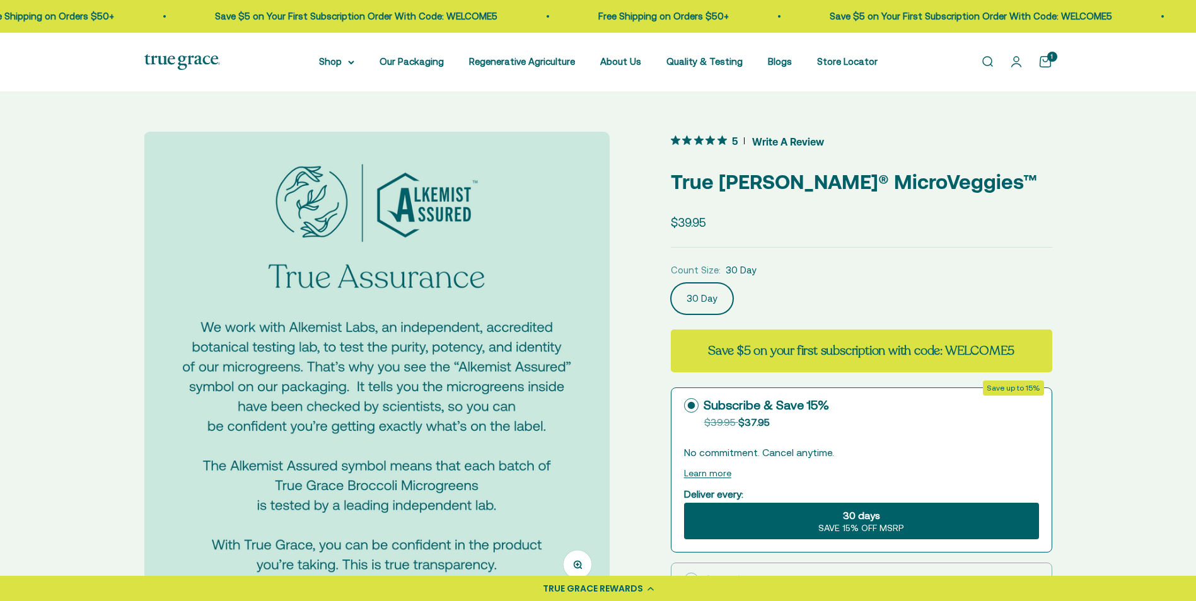
scroll to position [63, 0]
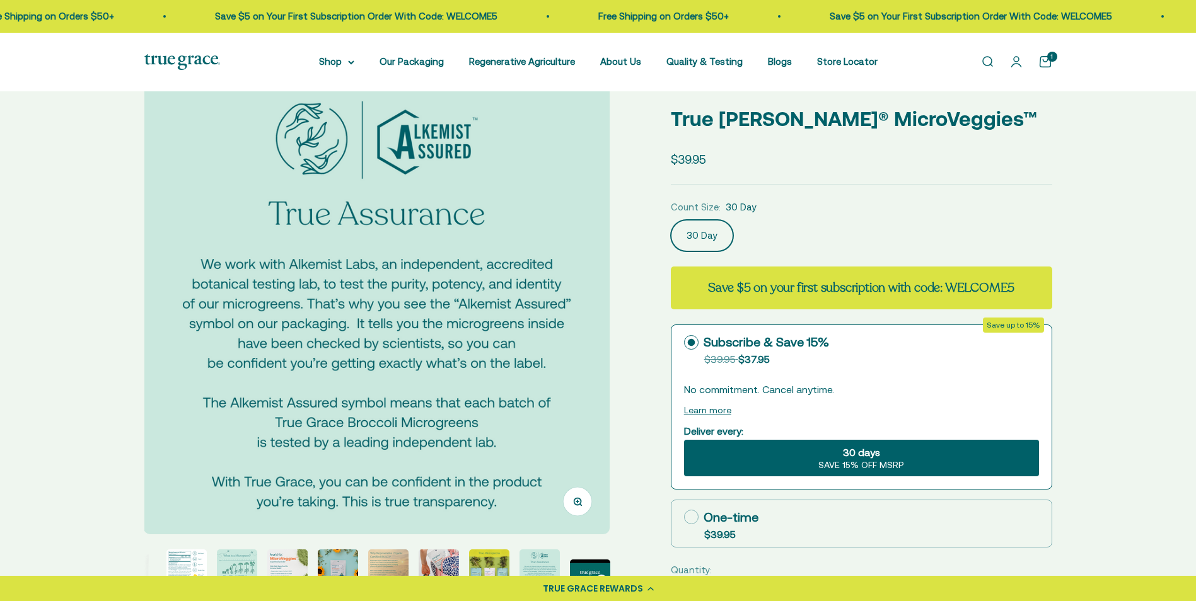
click at [598, 346] on img at bounding box center [377, 302] width 466 height 466
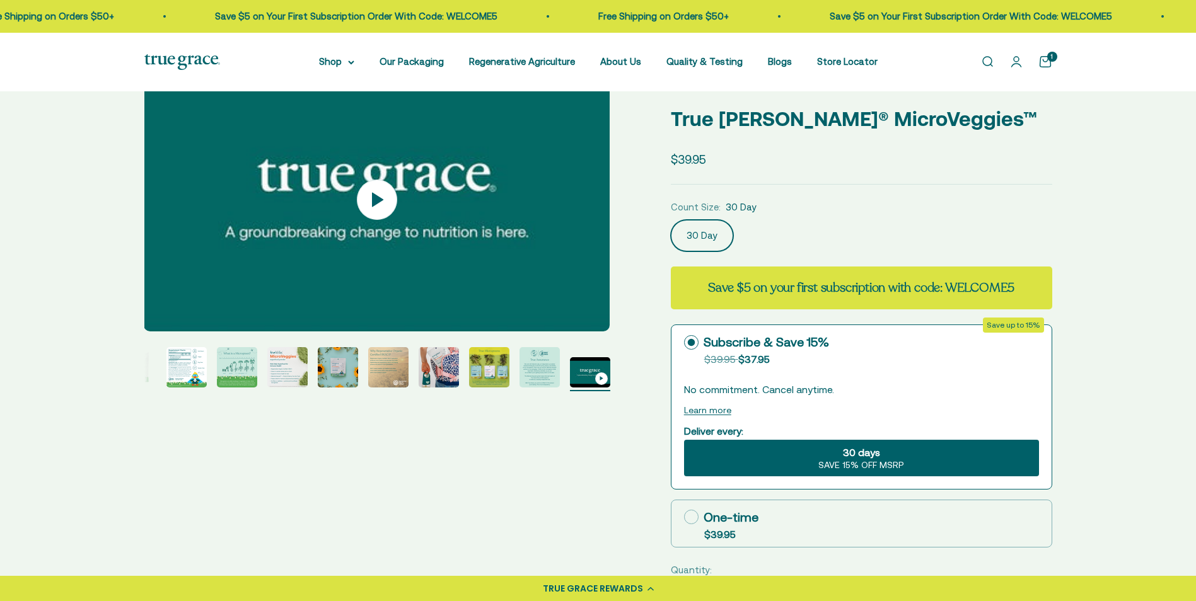
scroll to position [0, 0]
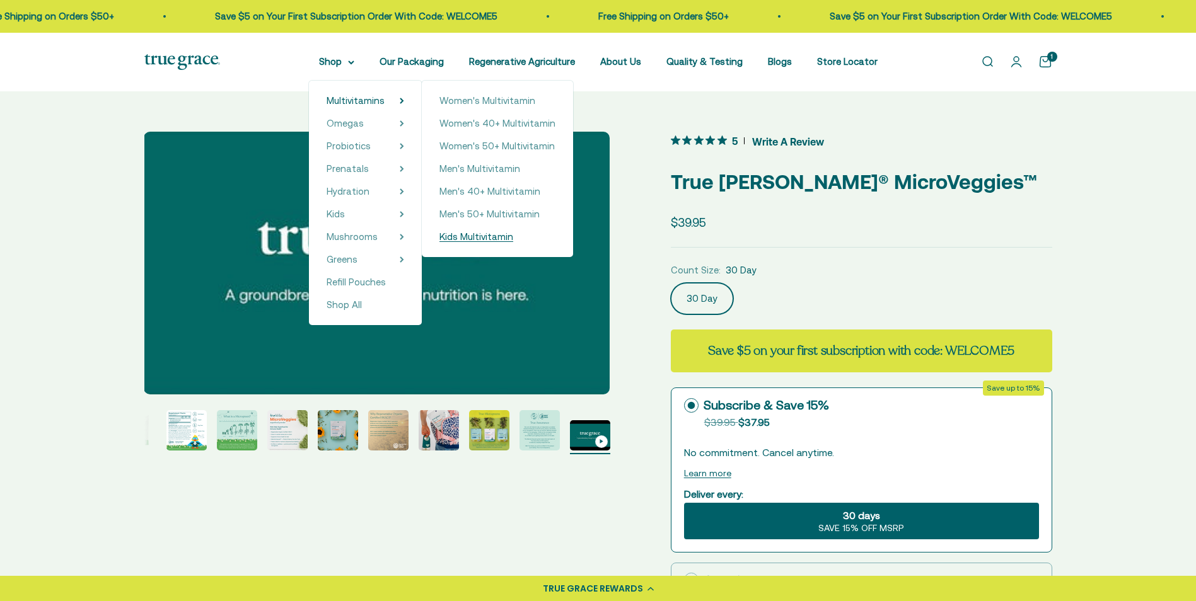
click at [485, 236] on span "Kids Multivitamin" at bounding box center [476, 236] width 74 height 11
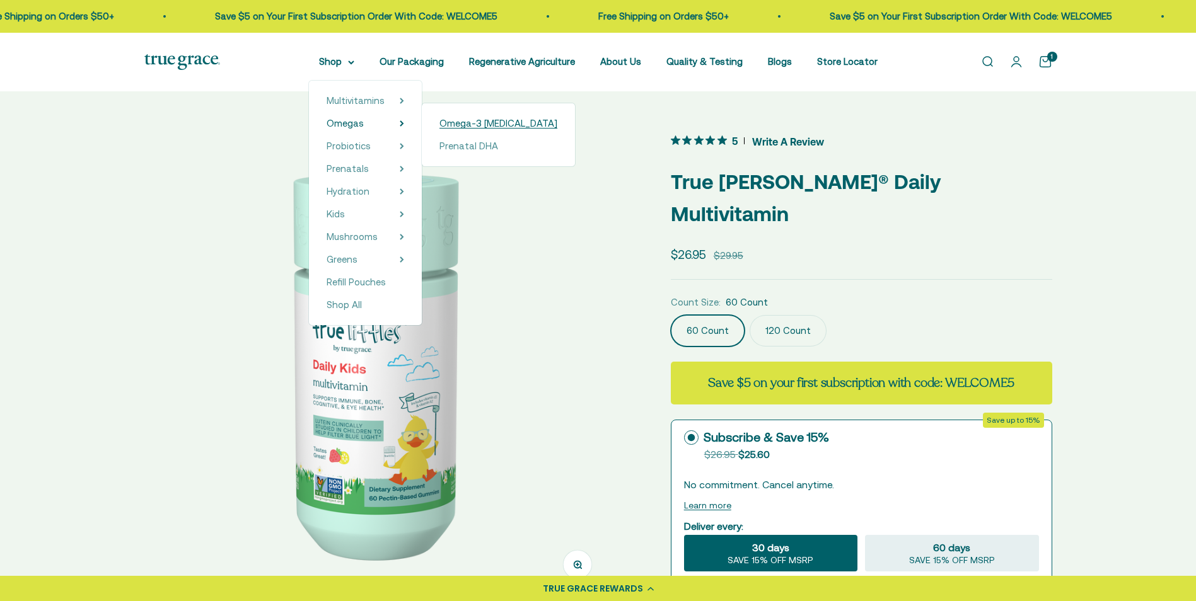
click at [455, 124] on span "Omega-3 [MEDICAL_DATA]" at bounding box center [498, 123] width 118 height 11
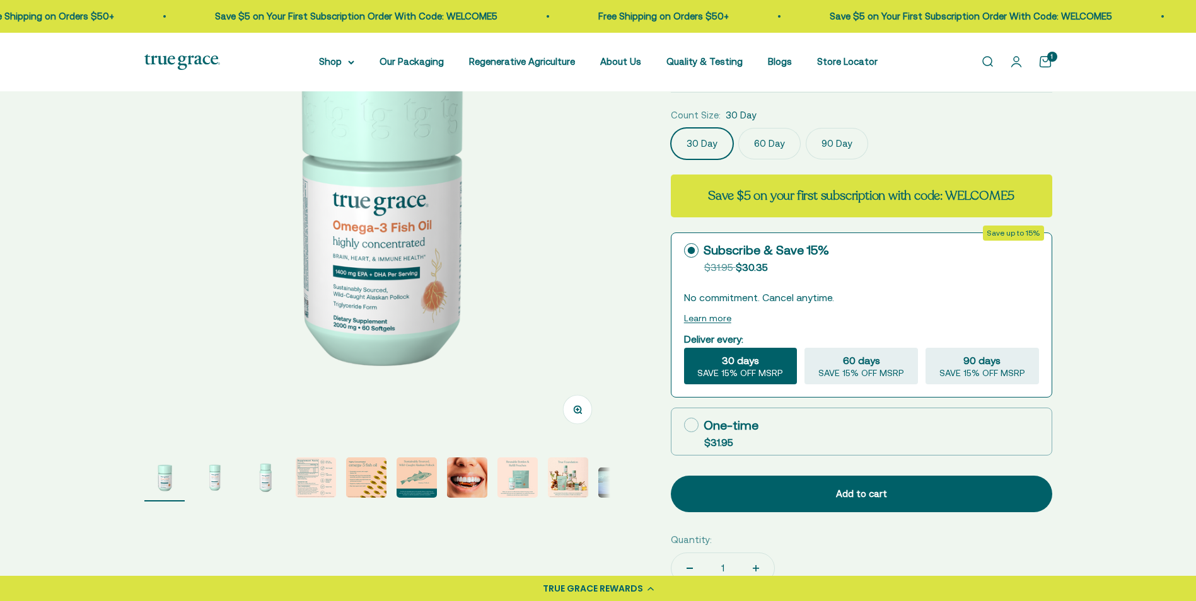
scroll to position [126, 0]
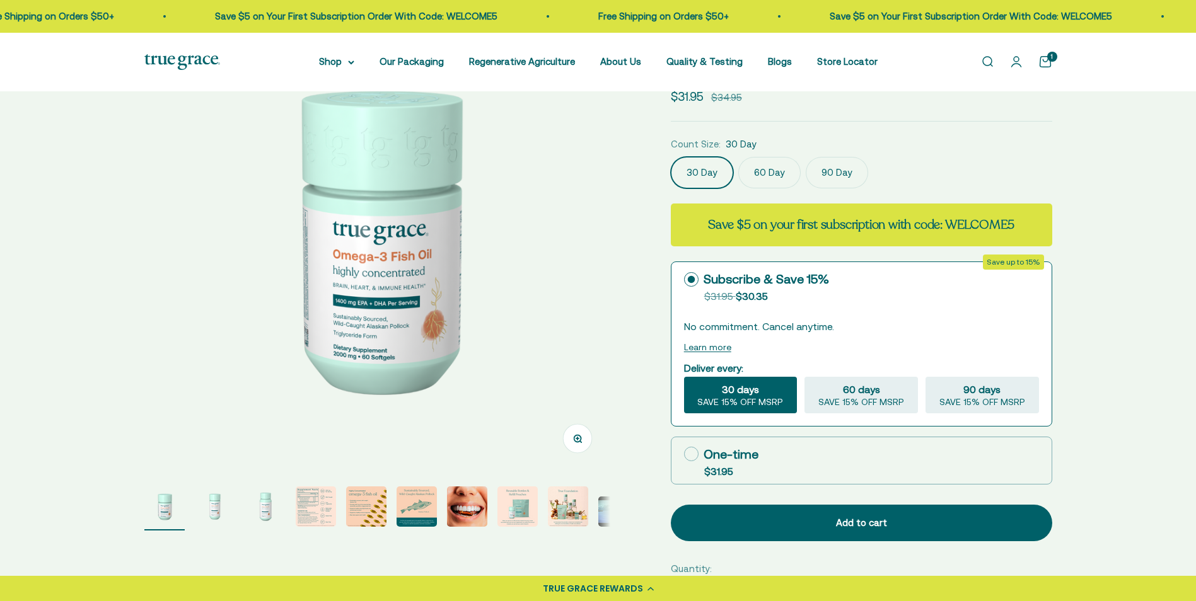
click at [533, 265] on img at bounding box center [377, 239] width 466 height 466
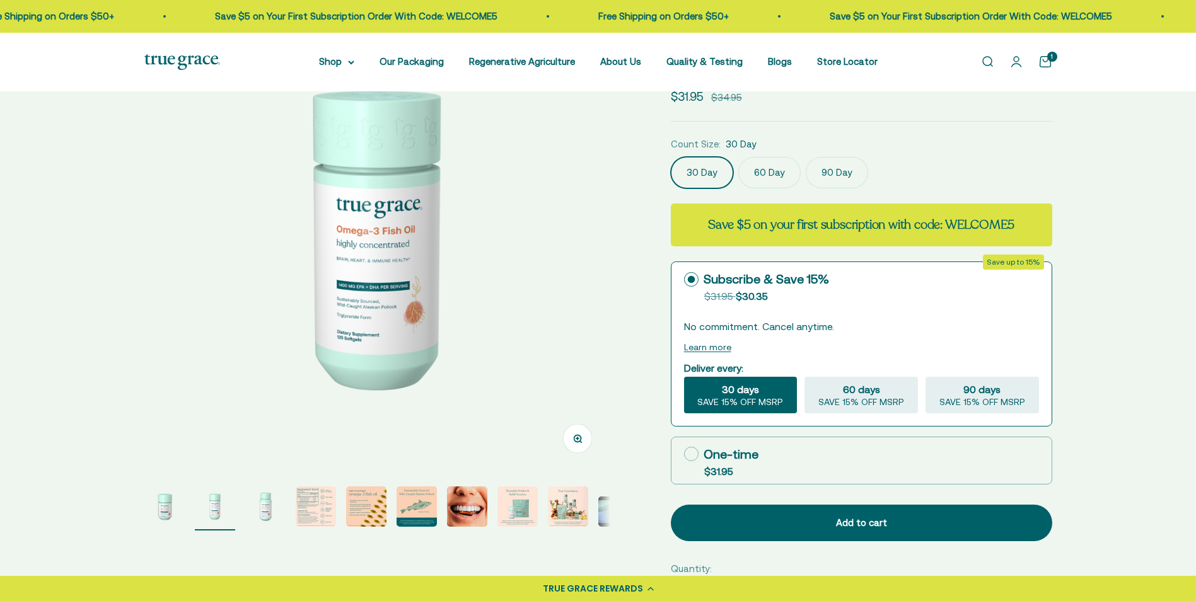
scroll to position [0, 481]
click at [533, 265] on img at bounding box center [377, 239] width 466 height 466
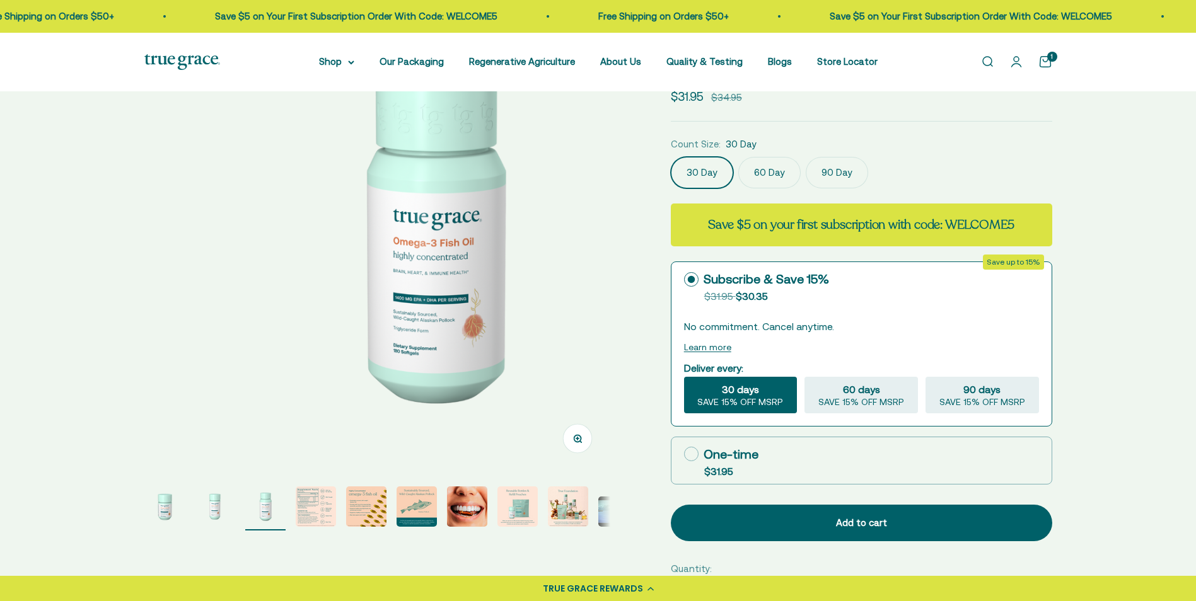
scroll to position [0, 962]
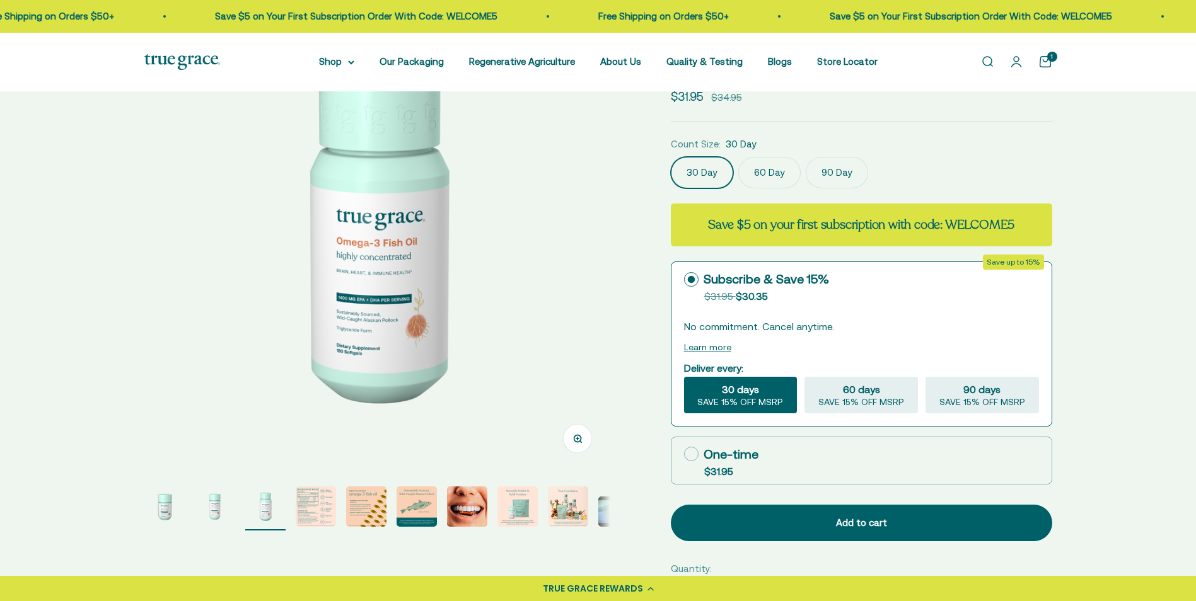
click at [533, 265] on img at bounding box center [377, 239] width 466 height 466
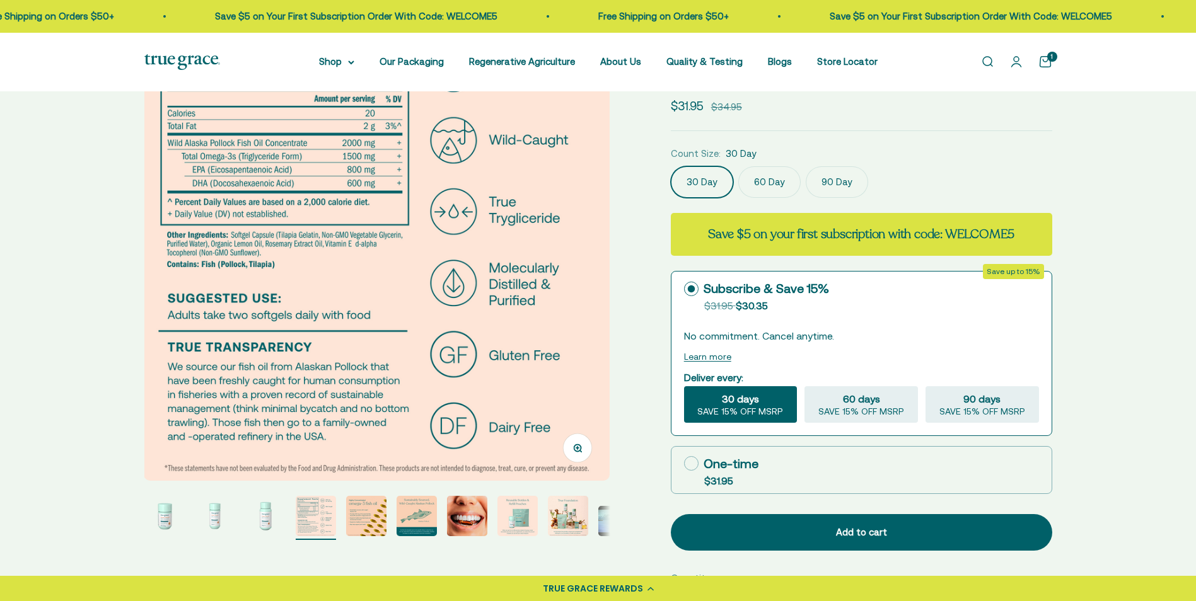
scroll to position [63, 0]
